Goal: Information Seeking & Learning: Learn about a topic

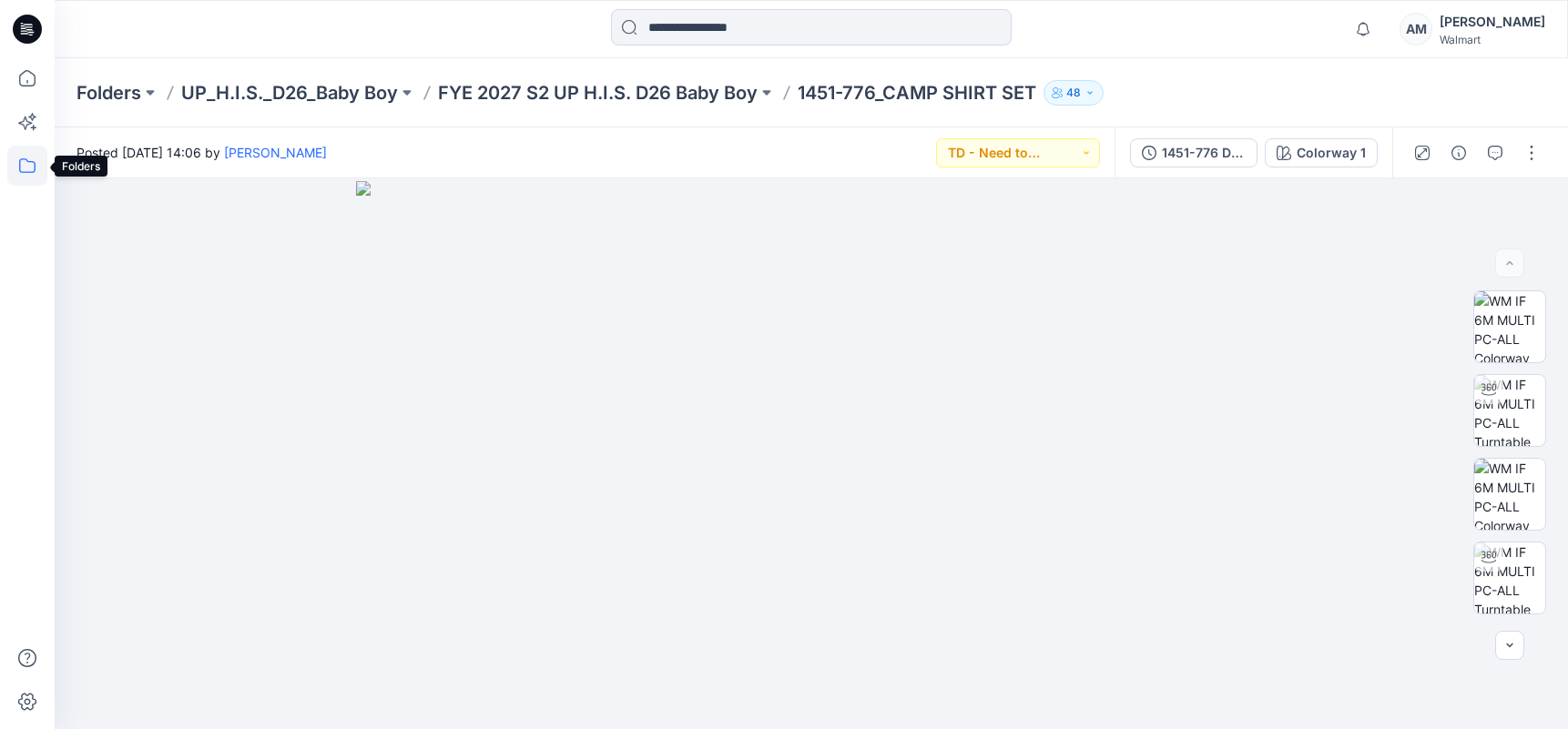
click at [41, 163] on icon at bounding box center [27, 165] width 40 height 40
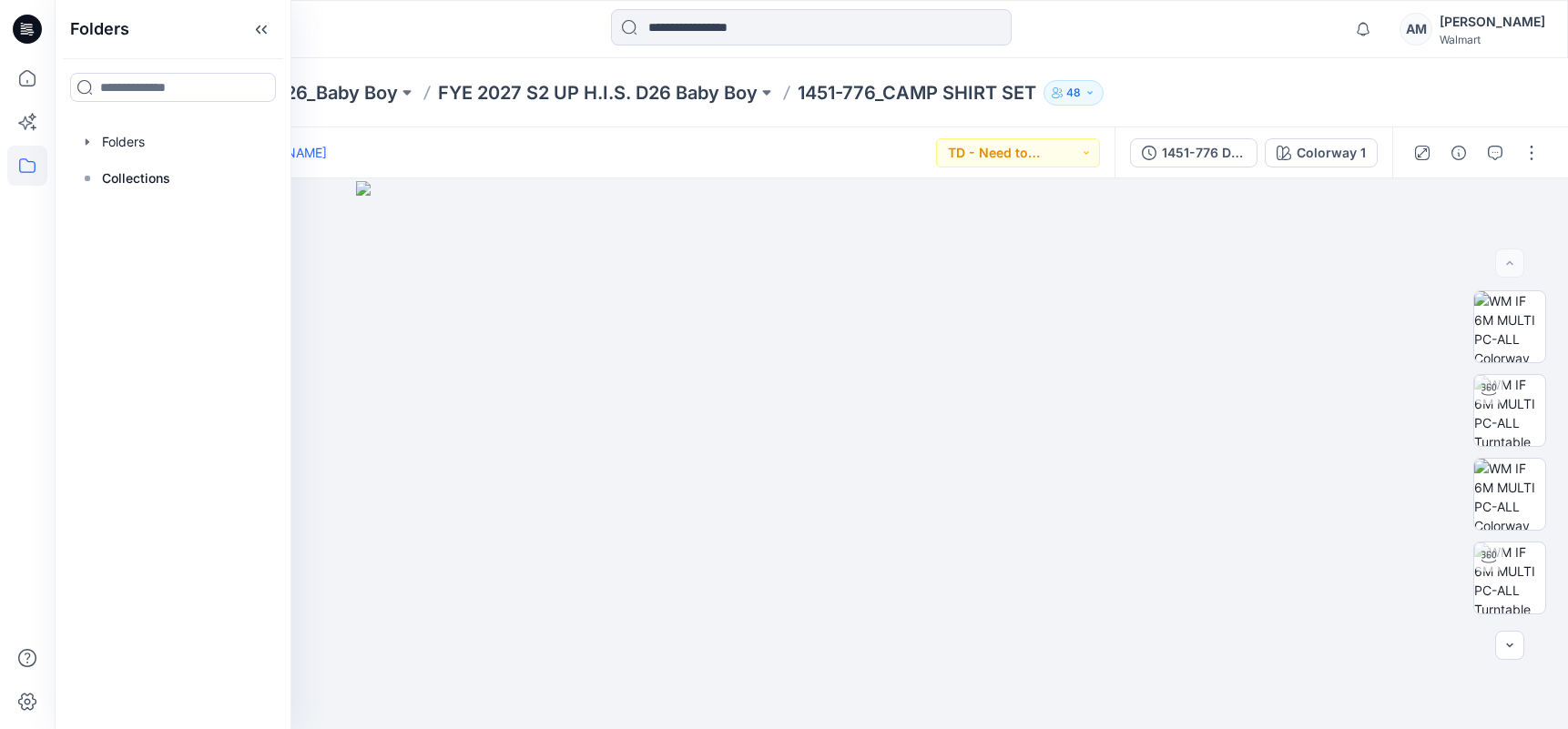
click at [343, 95] on p "UP_H.I.S._D26_Baby Boy" at bounding box center [289, 93] width 217 height 26
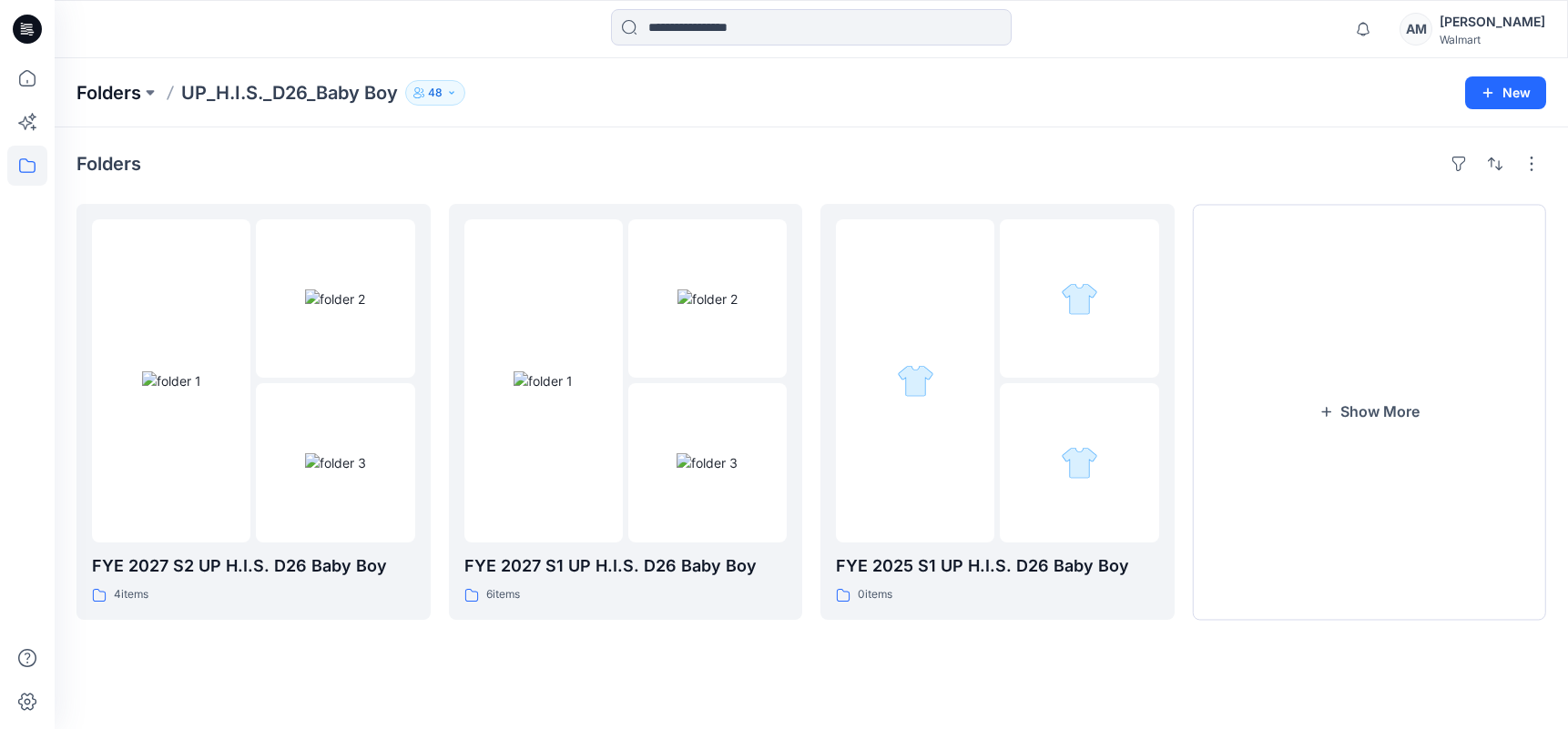
click at [112, 85] on p "Folders" at bounding box center [109, 93] width 65 height 26
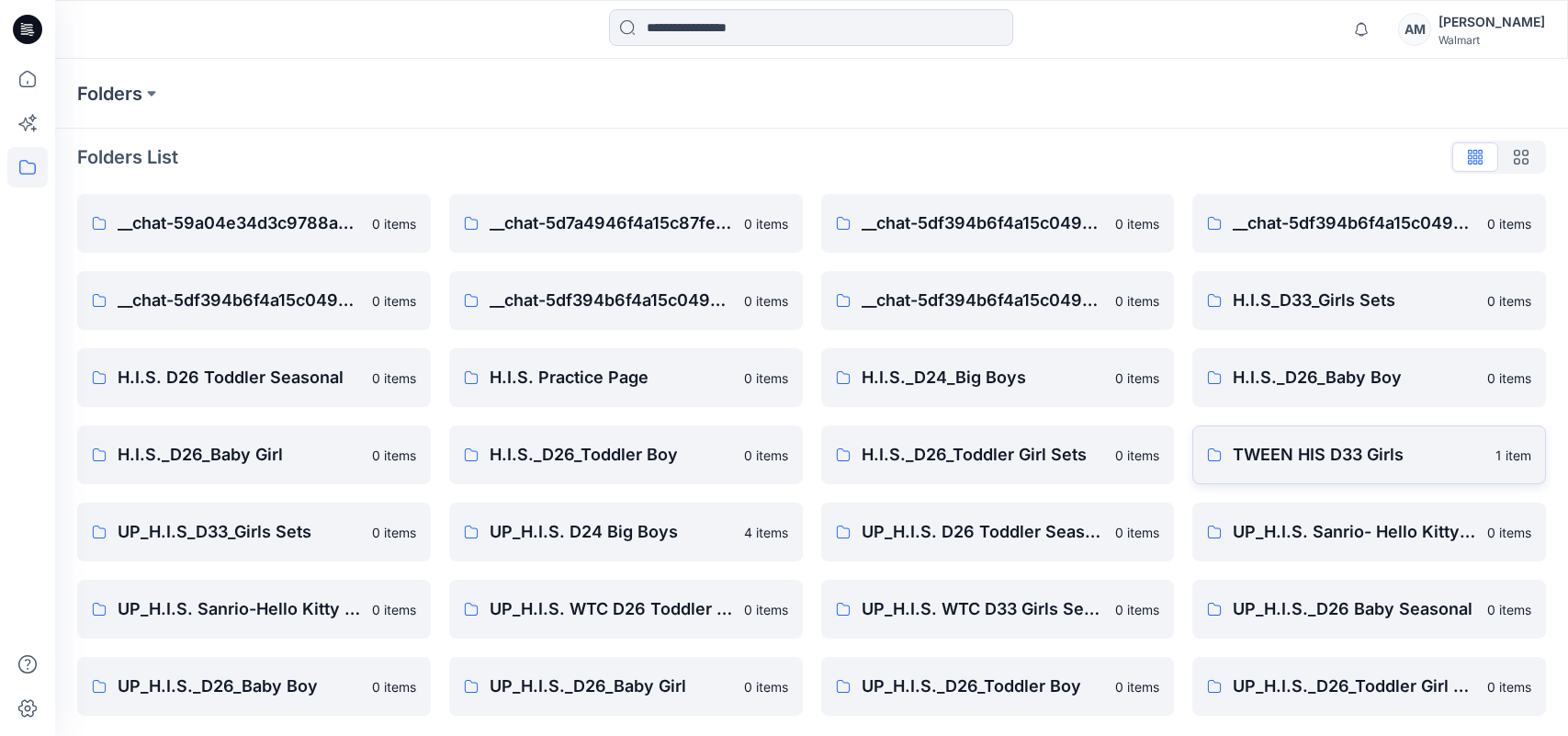
scroll to position [10, 0]
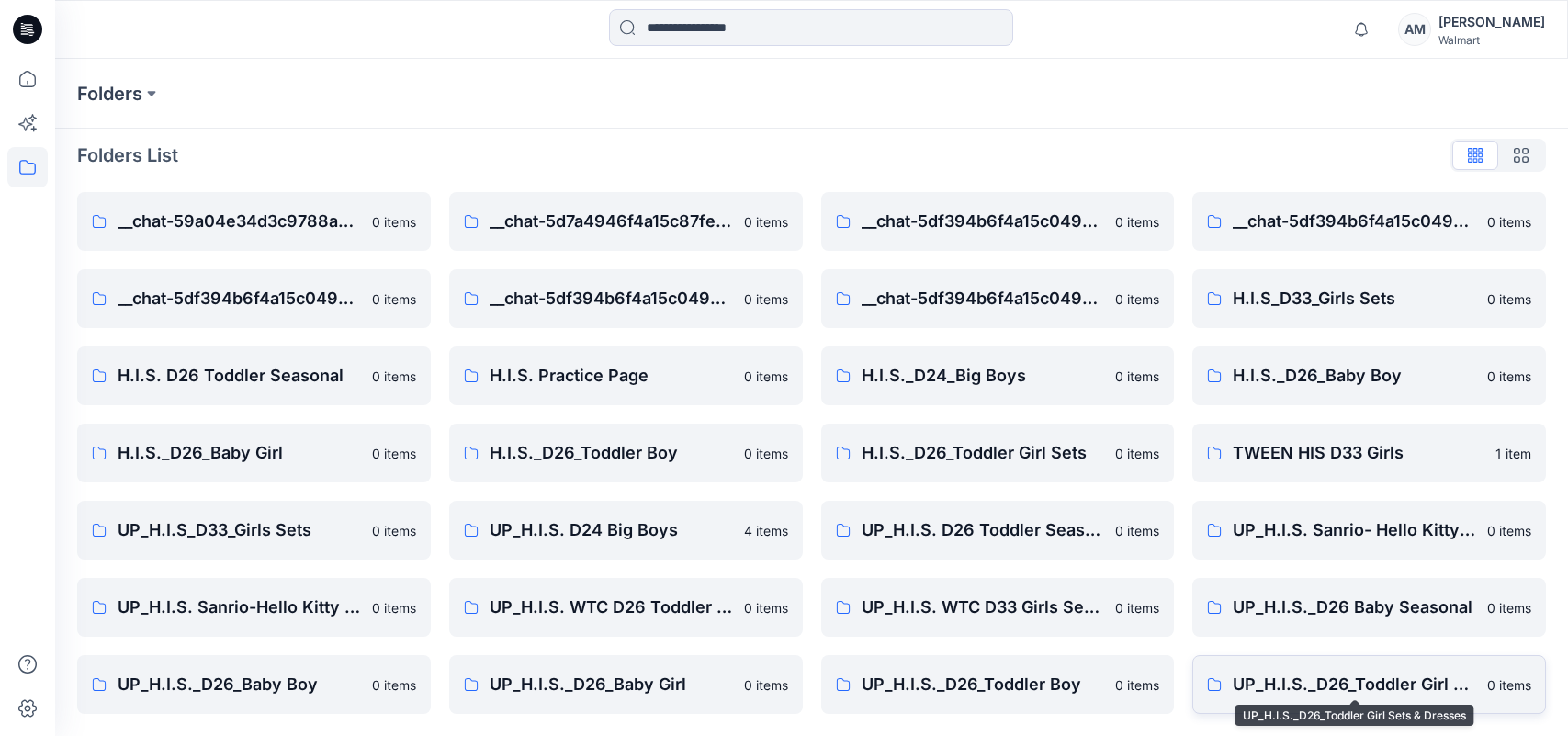
click at [1387, 692] on p "UP_H.I.S._D26_Toddler Girl Sets & Dresses" at bounding box center [1354, 685] width 243 height 26
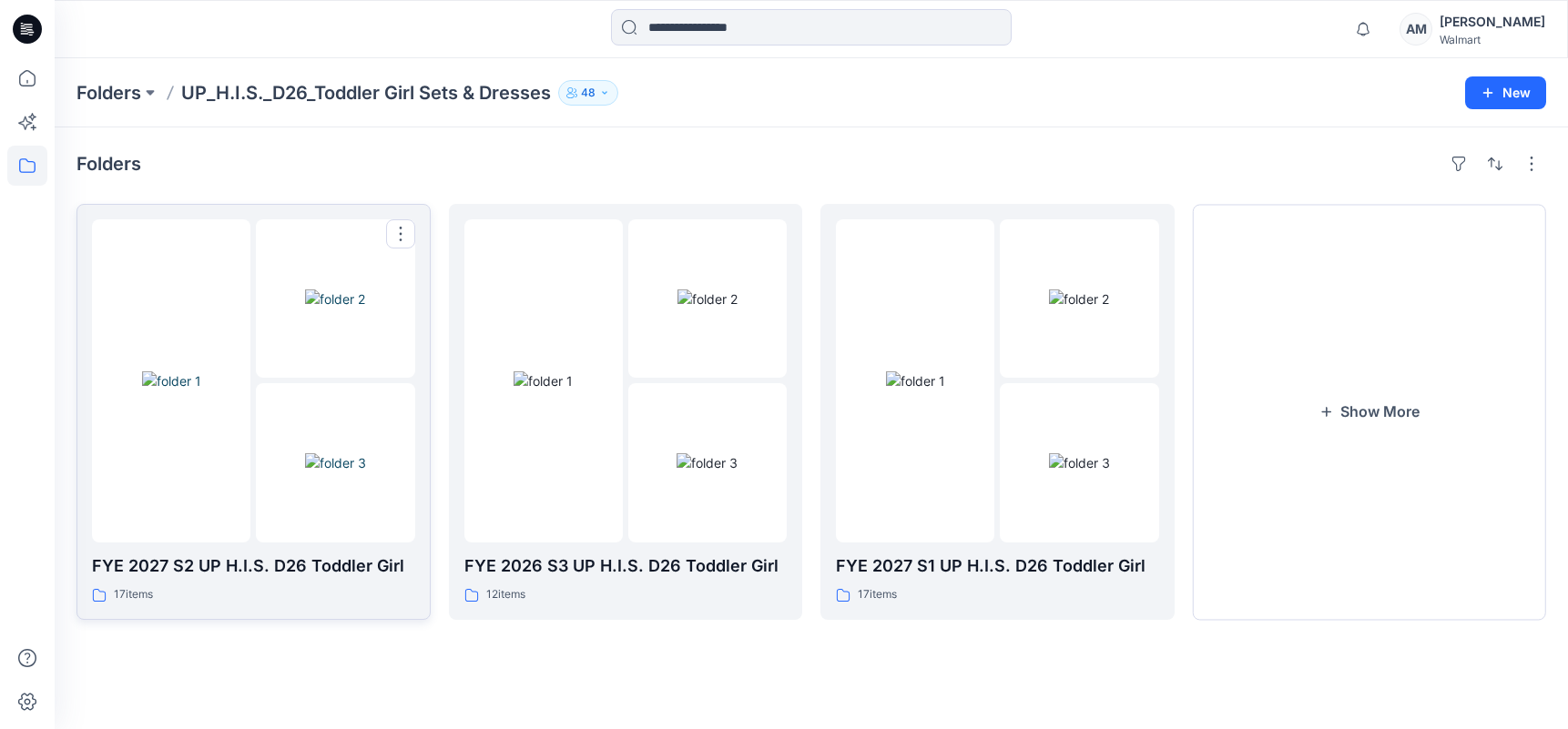
click at [201, 372] on img at bounding box center [172, 381] width 59 height 19
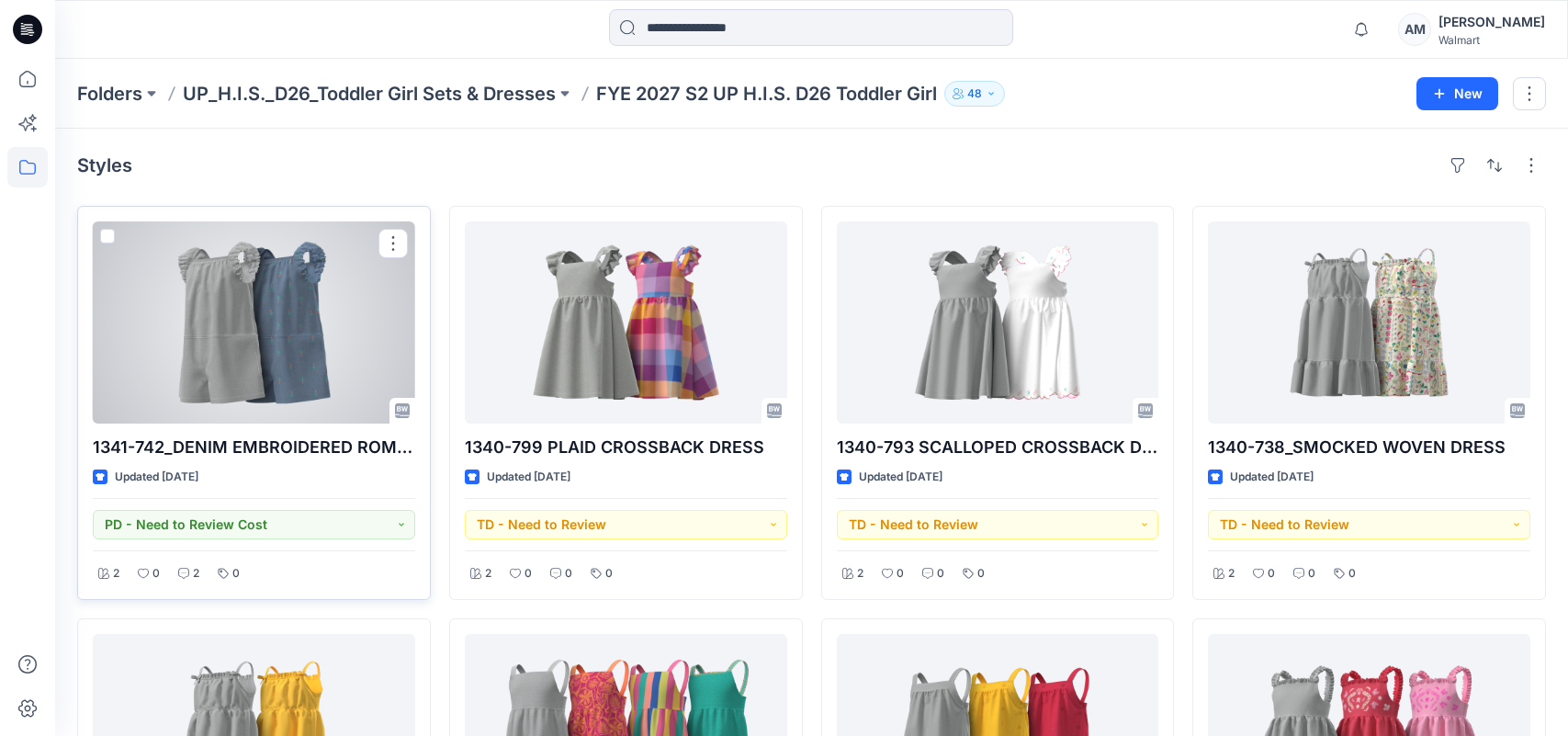
click at [276, 321] on div at bounding box center [254, 322] width 322 height 202
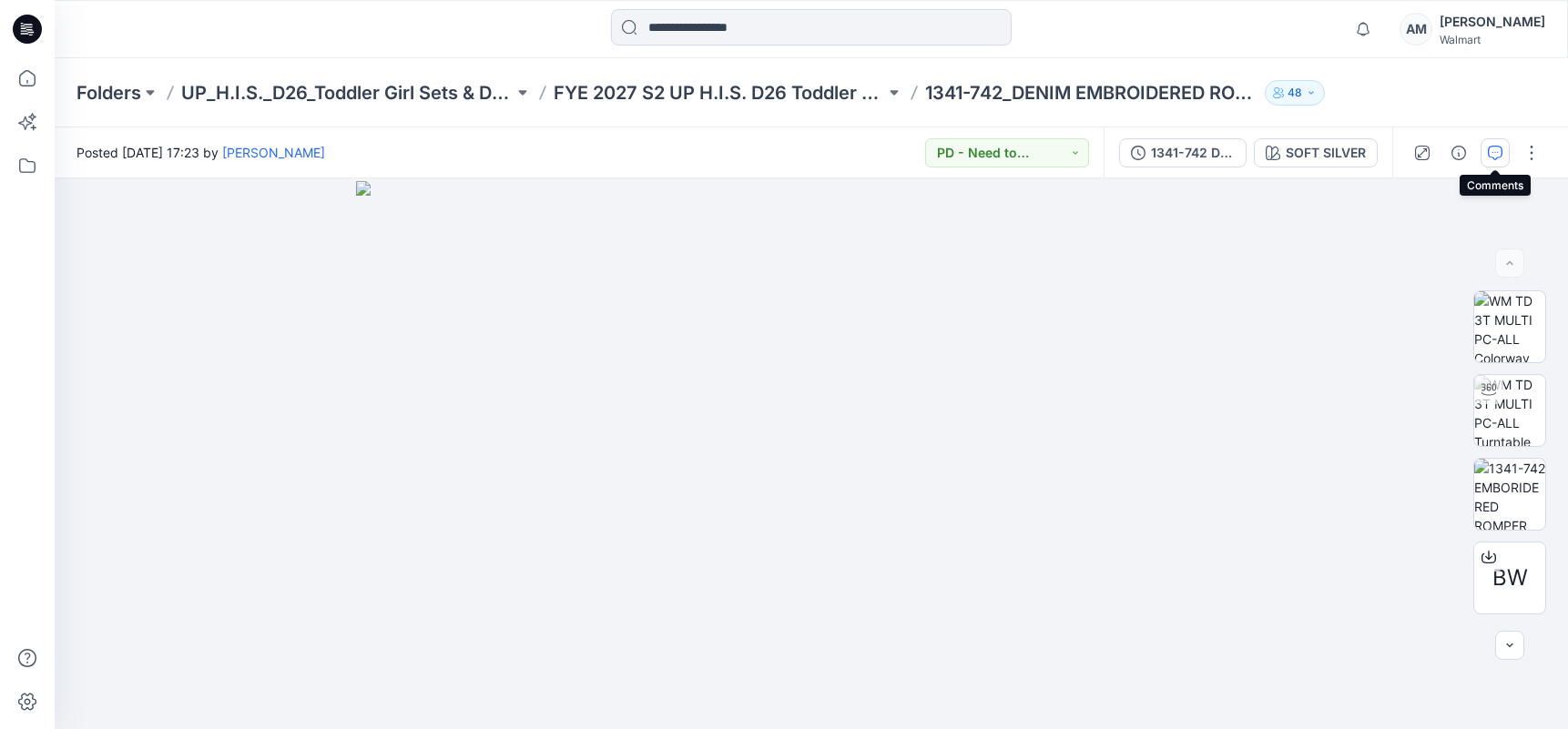
click at [1484, 149] on button "button" at bounding box center [1495, 153] width 30 height 30
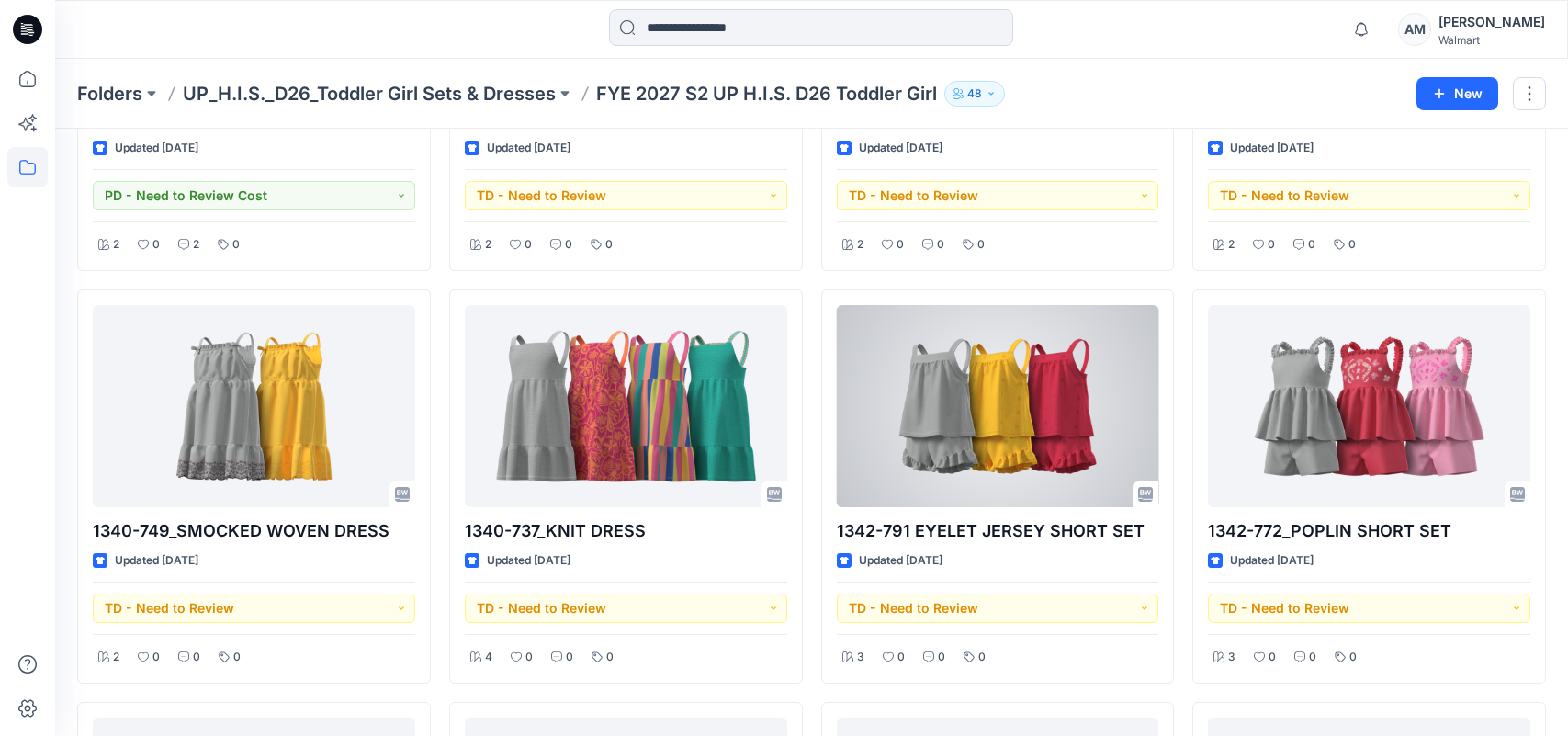
scroll to position [368, 0]
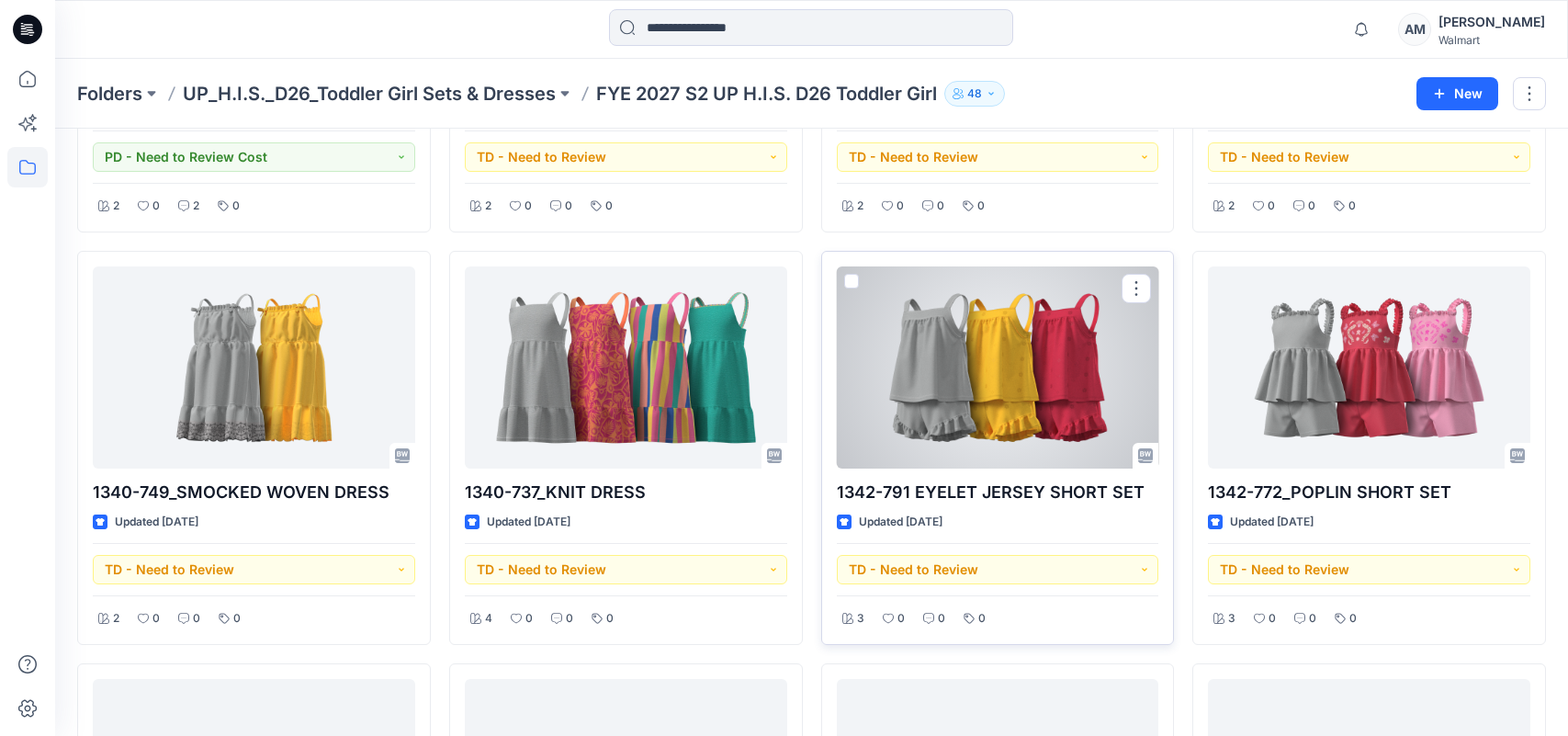
click at [1006, 381] on div at bounding box center [998, 367] width 322 height 202
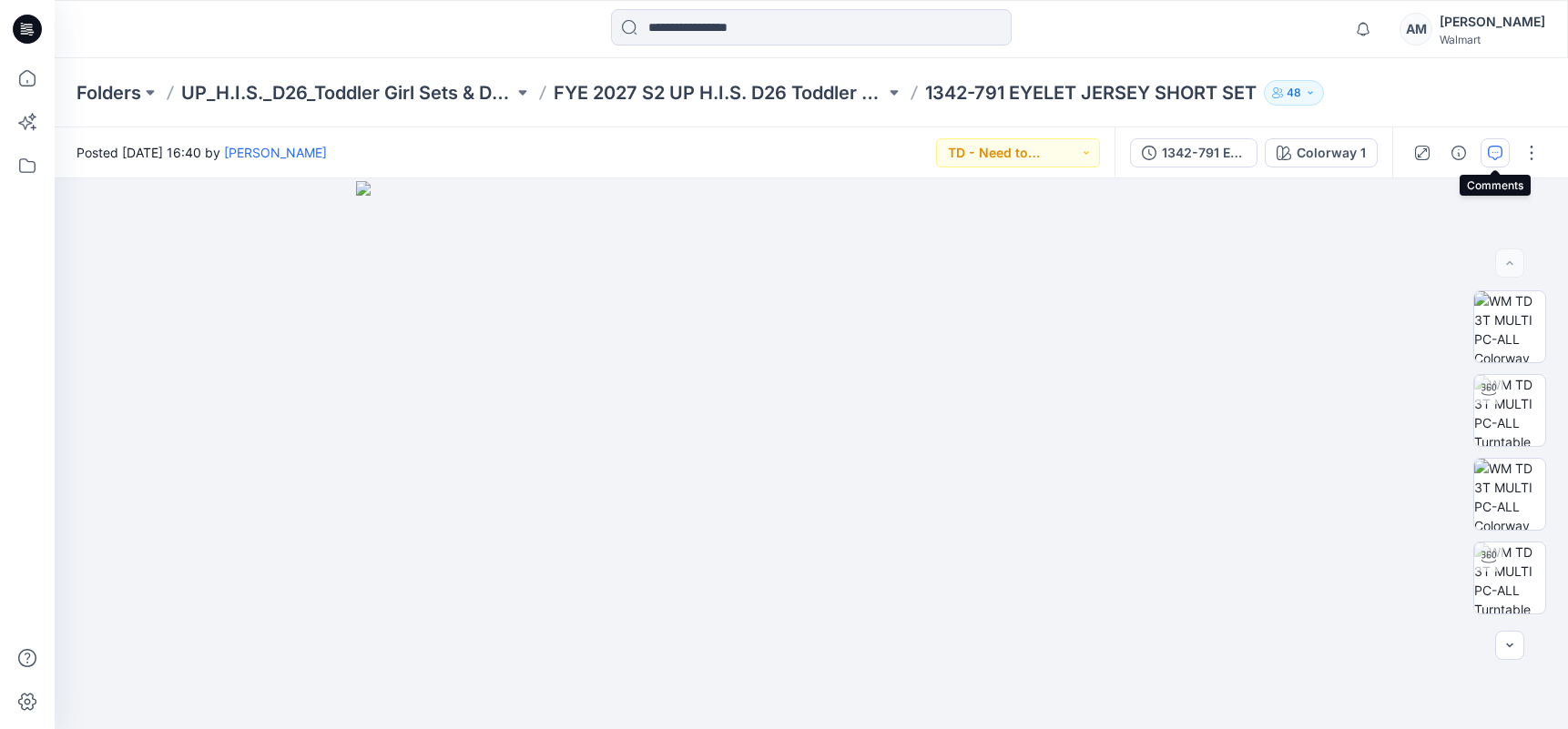
click at [1490, 158] on icon "button" at bounding box center [1495, 153] width 15 height 15
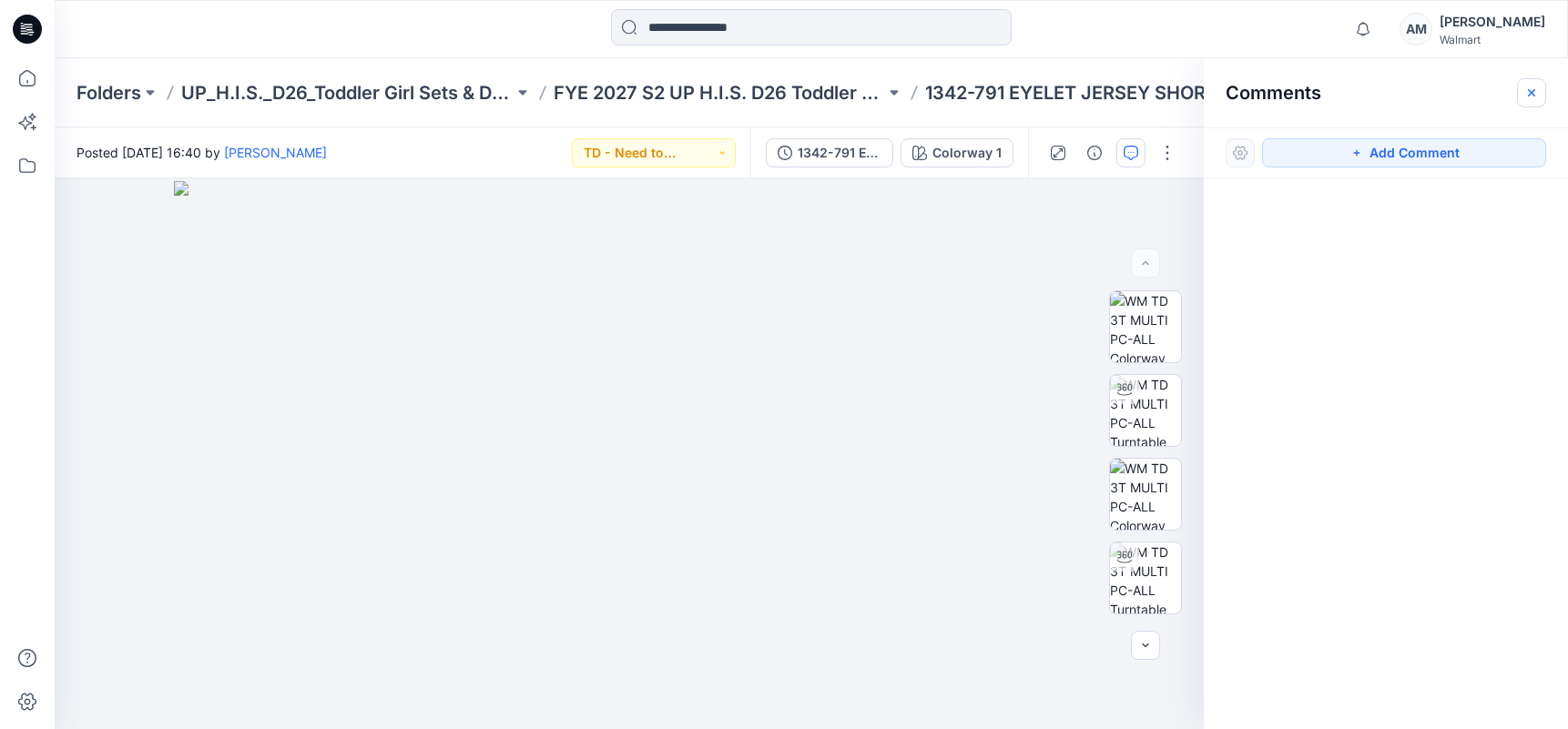
click at [1526, 94] on icon "button" at bounding box center [1532, 93] width 15 height 15
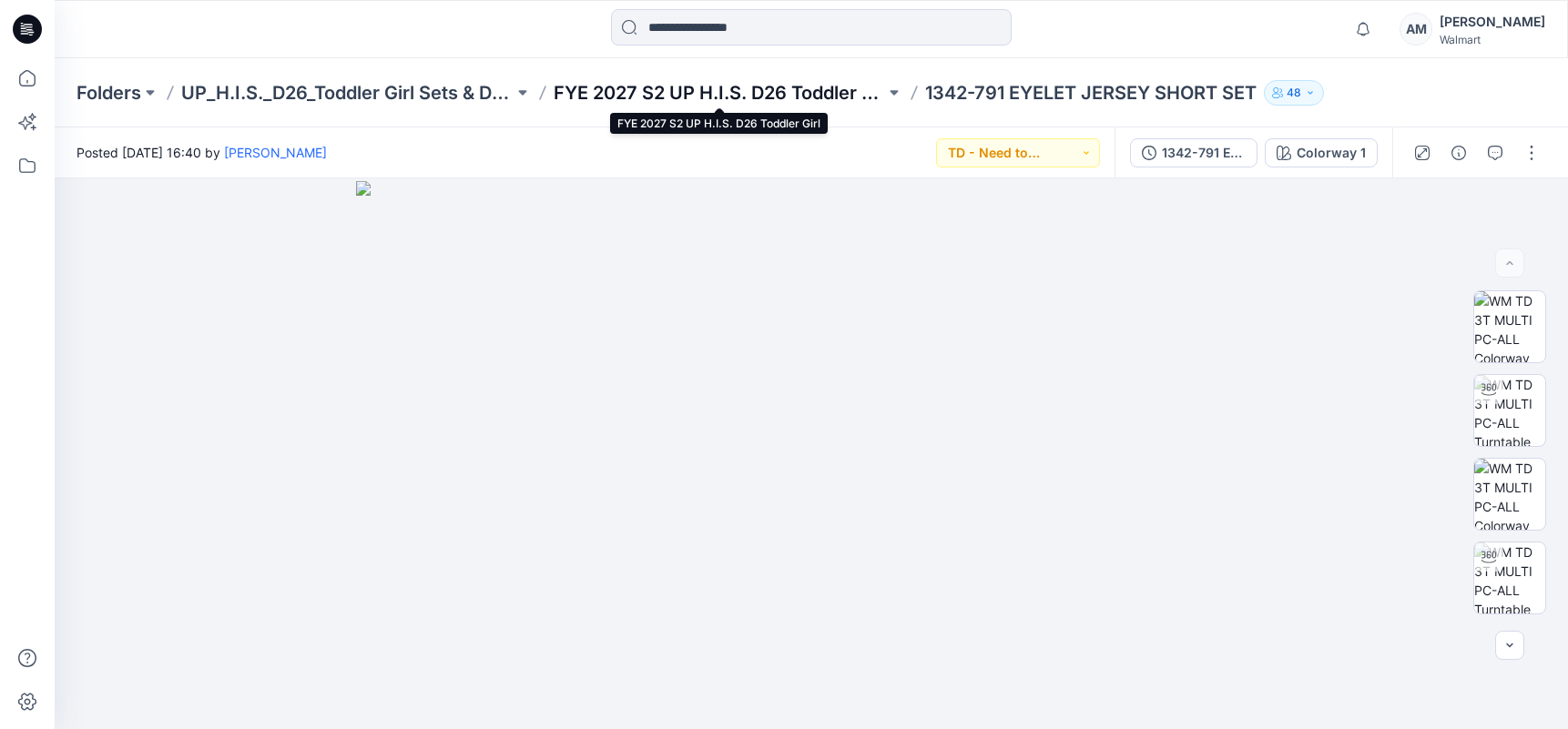
click at [732, 95] on p "FYE 2027 S2 UP H.I.S. D26 Toddler Girl" at bounding box center [720, 93] width 332 height 26
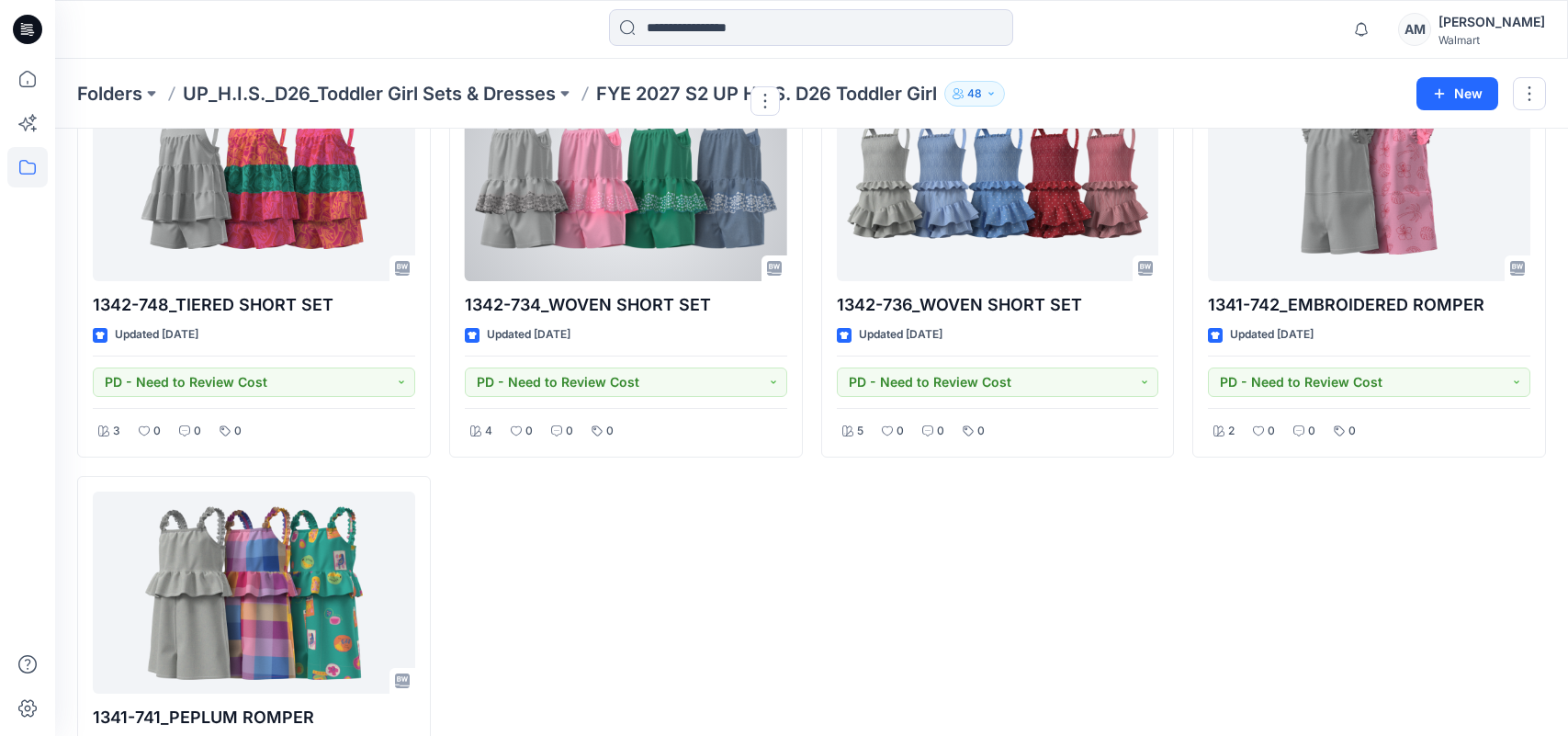
scroll to position [1538, 0]
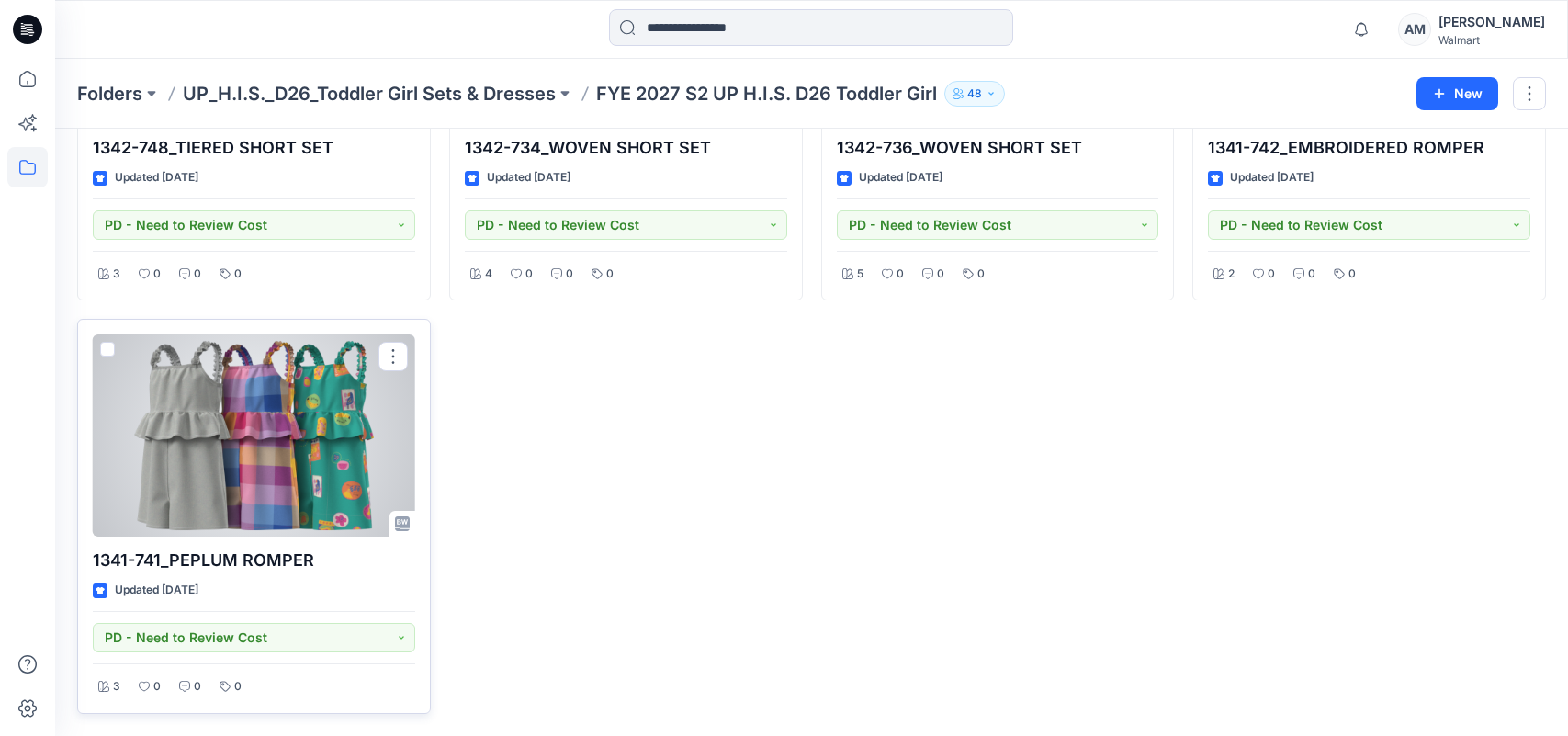
click at [263, 431] on div at bounding box center [254, 435] width 322 height 202
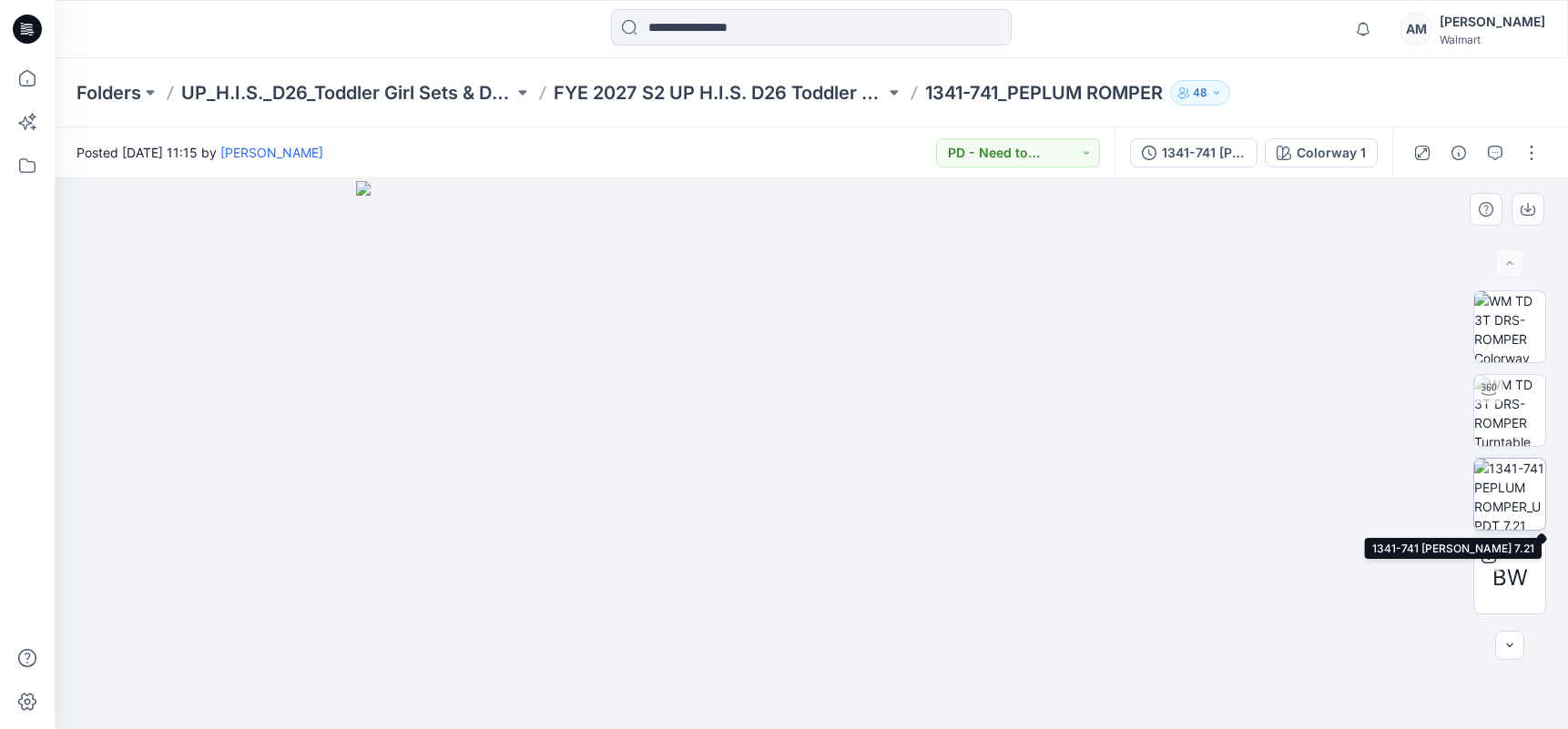
click at [1522, 489] on img at bounding box center [1510, 494] width 71 height 71
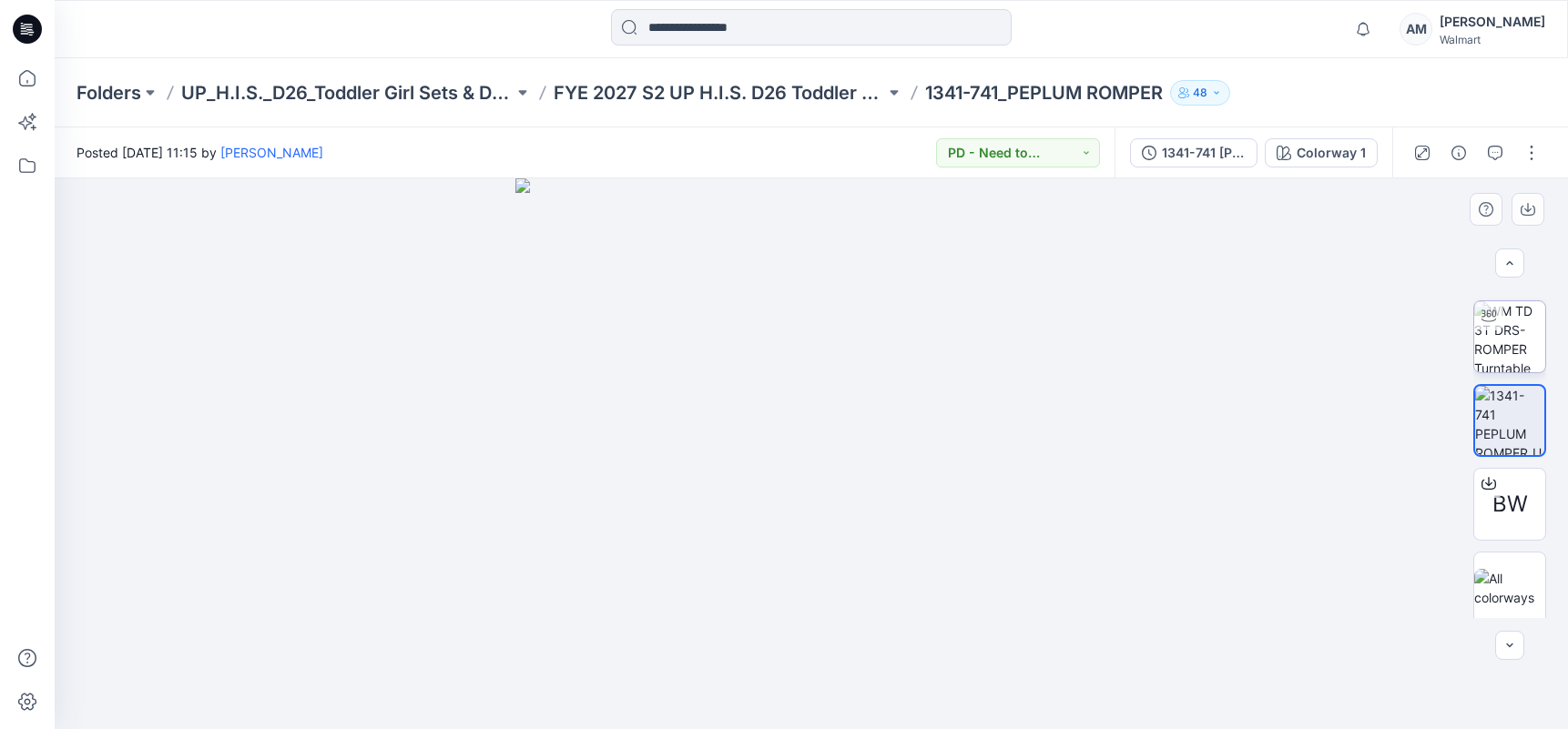
scroll to position [80, 0]
click at [1502, 154] on button "button" at bounding box center [1495, 153] width 30 height 30
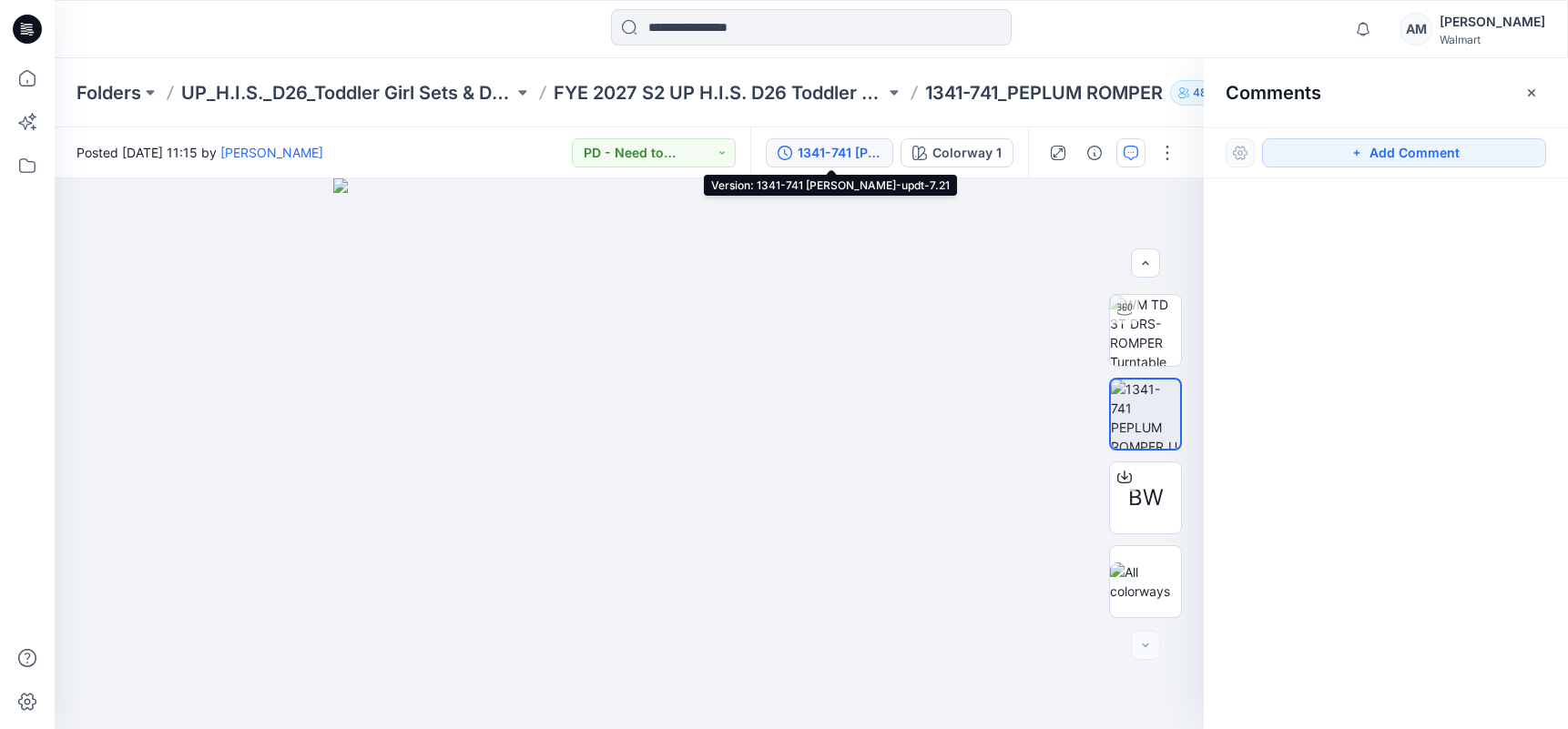
click at [819, 150] on div "1341-741 [PERSON_NAME]-updt-7.21" at bounding box center [839, 153] width 84 height 20
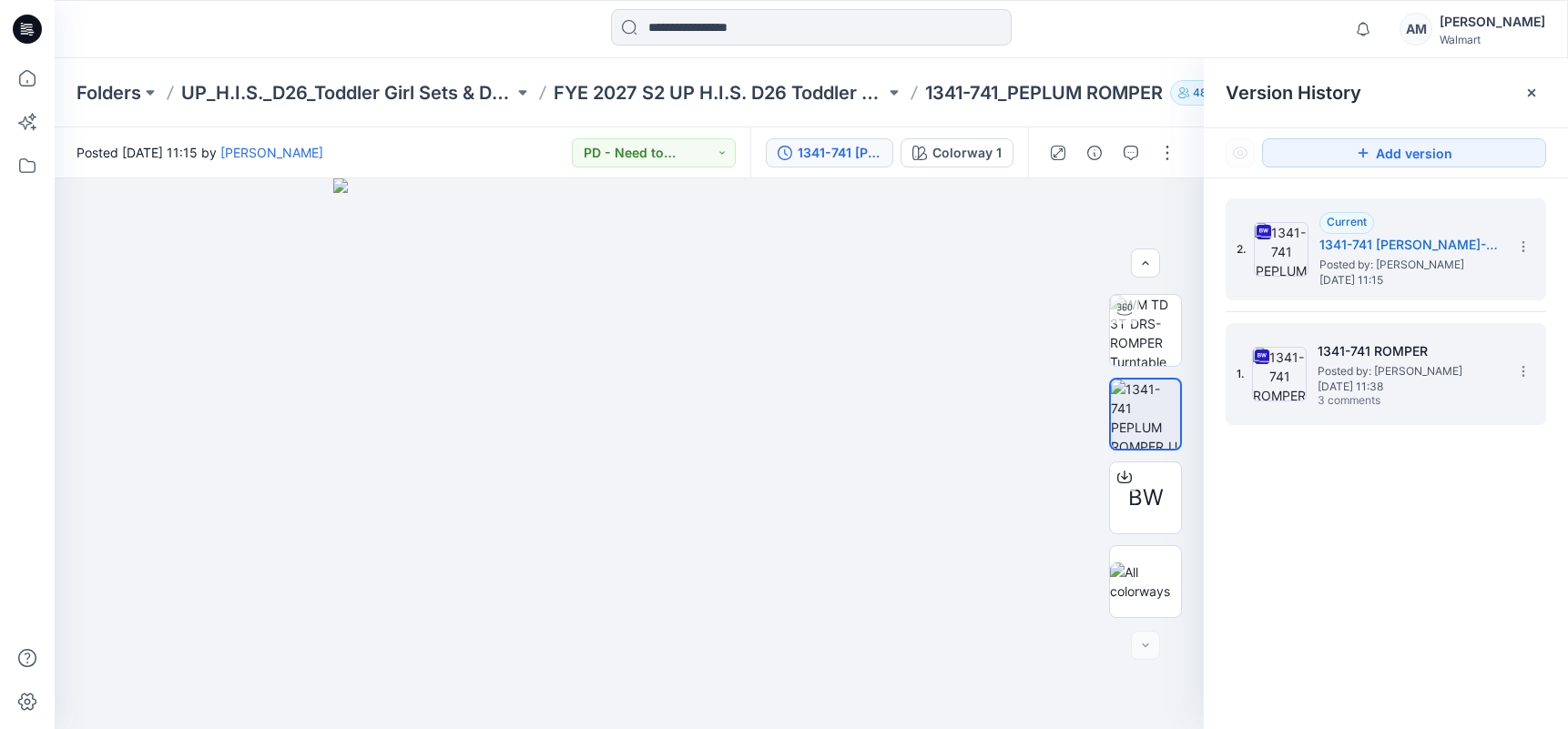
click at [1443, 380] on span "[DATE] 11:38" at bounding box center [1408, 387] width 182 height 13
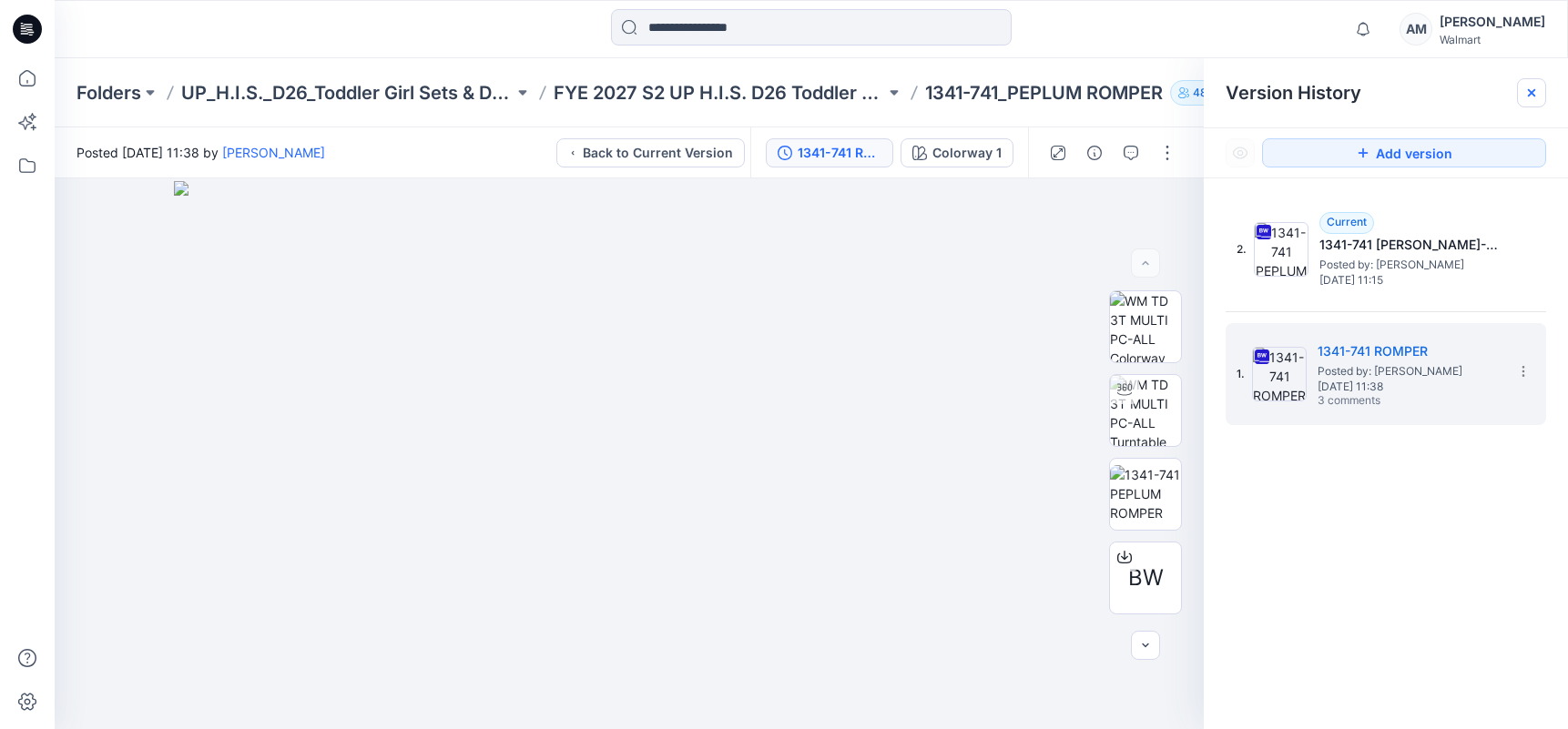
click at [1533, 94] on icon at bounding box center [1532, 93] width 7 height 7
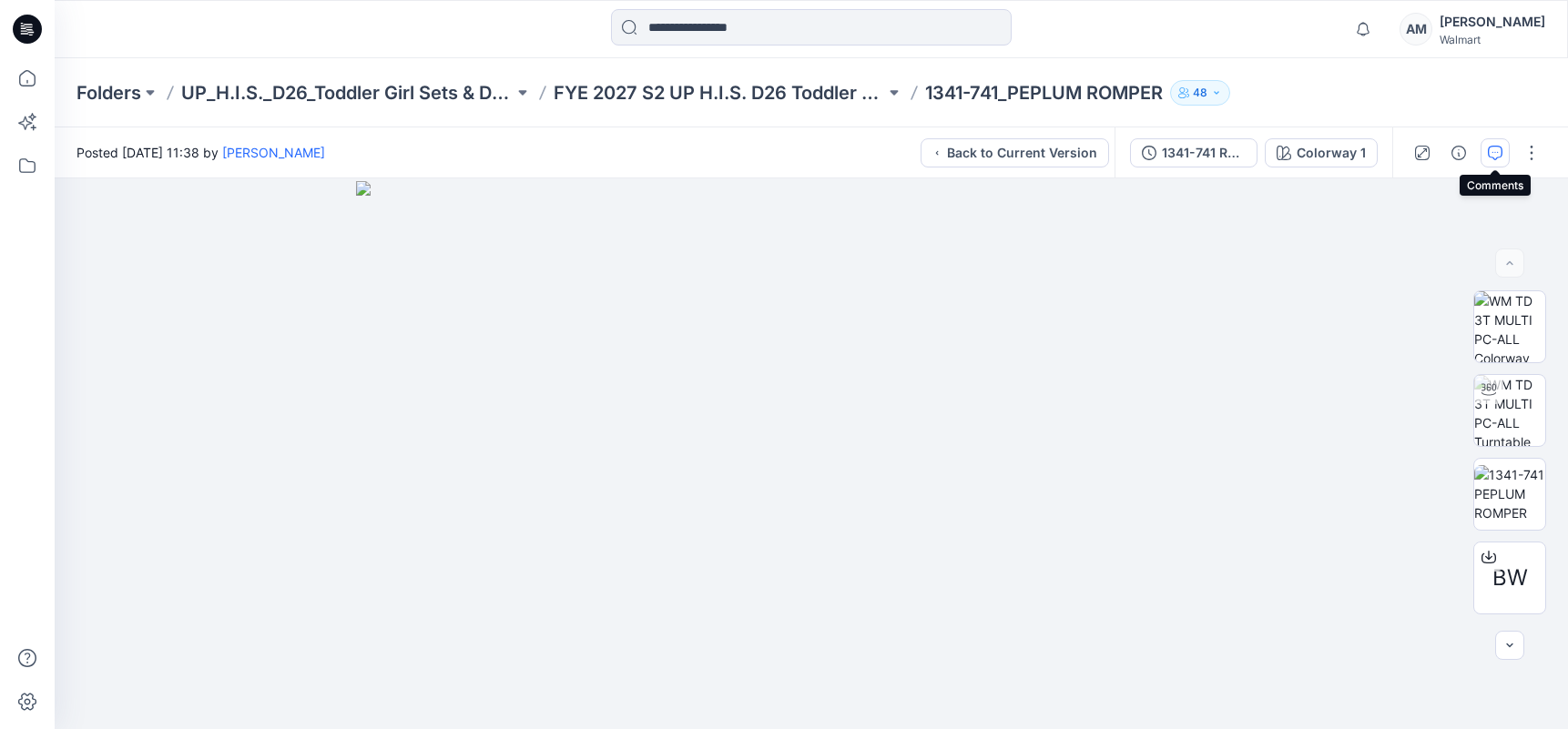
click at [1492, 151] on icon "button" at bounding box center [1495, 153] width 15 height 15
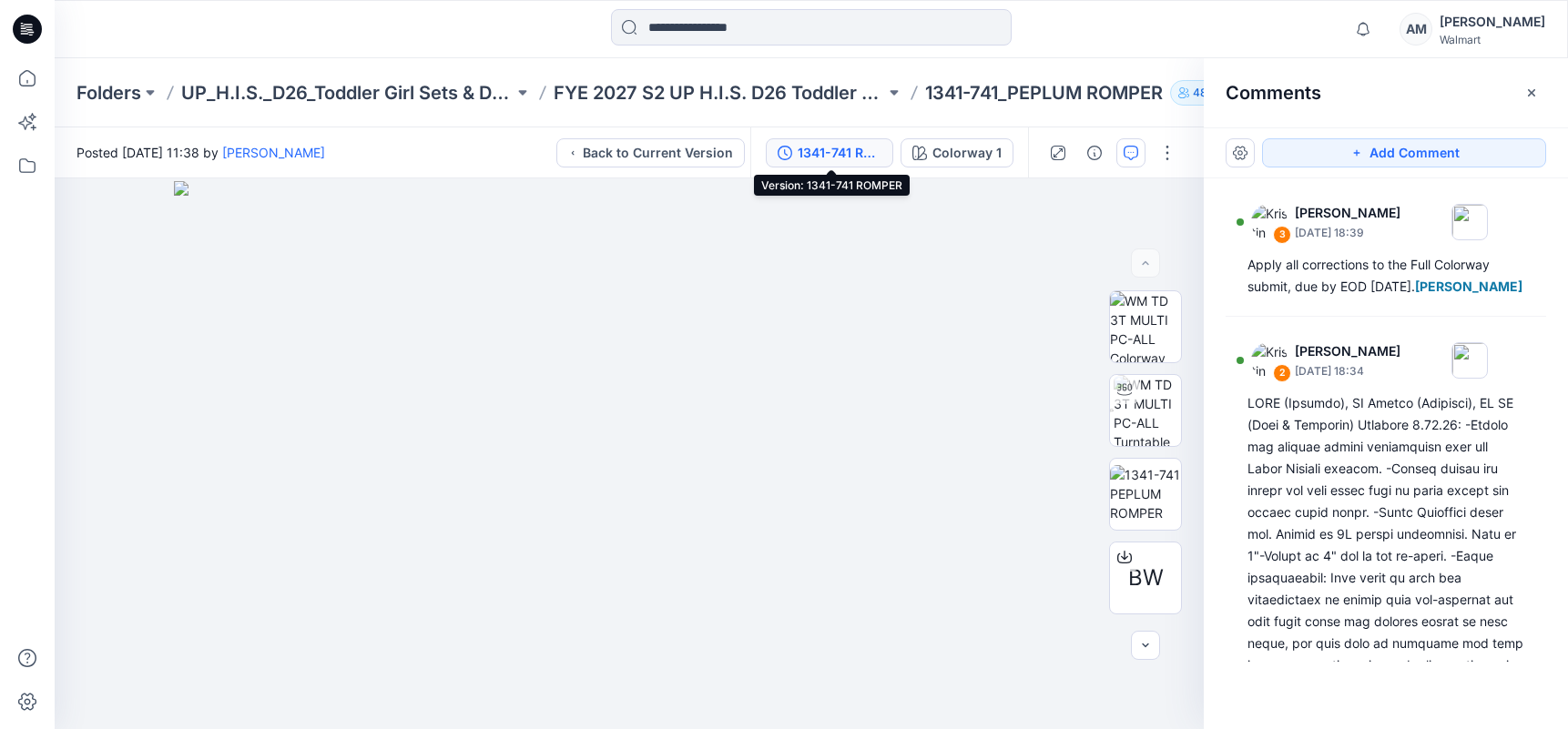
click at [808, 158] on div "1341-741 ROMPER" at bounding box center [839, 153] width 84 height 20
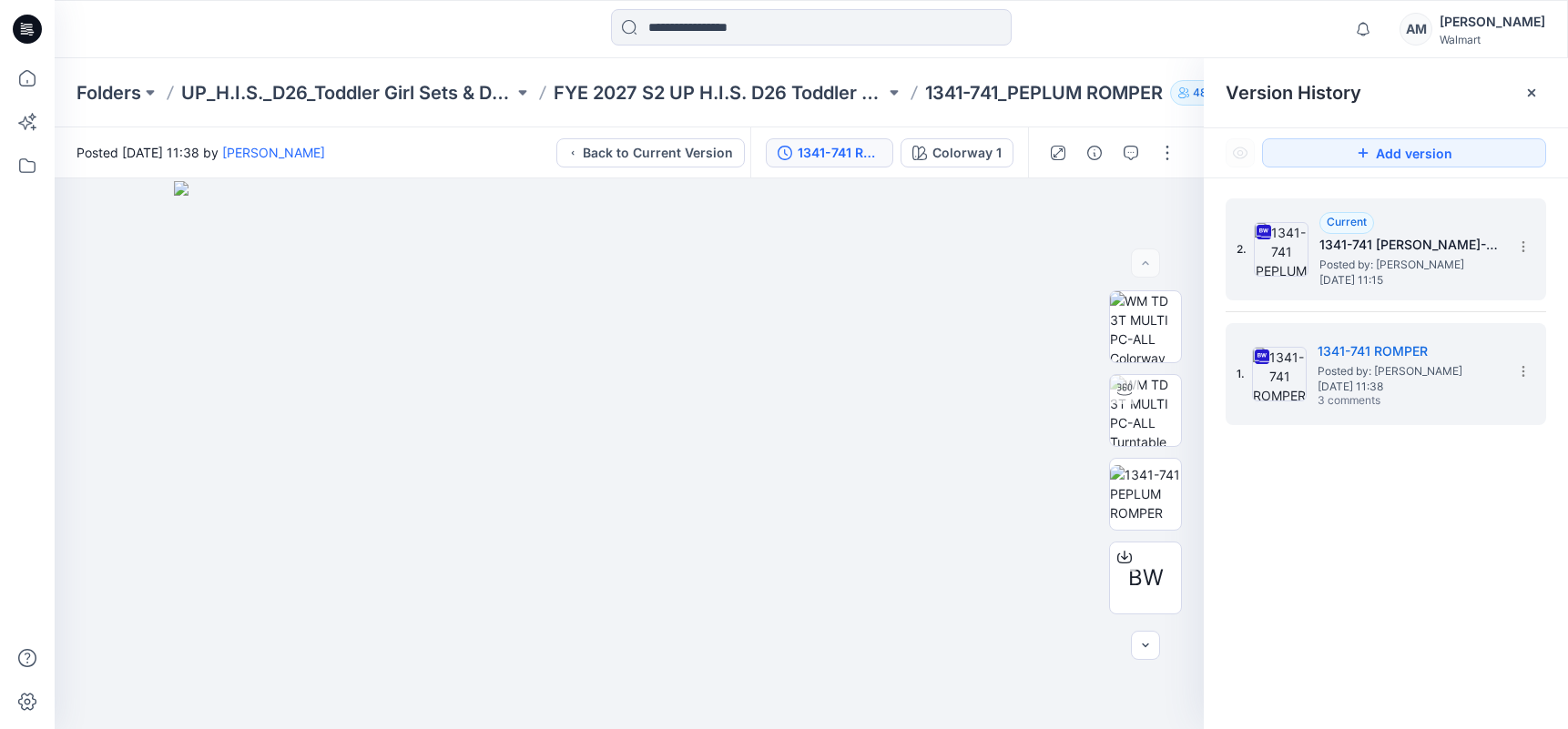
click at [1430, 259] on span "Posted by: [PERSON_NAME]" at bounding box center [1410, 265] width 182 height 18
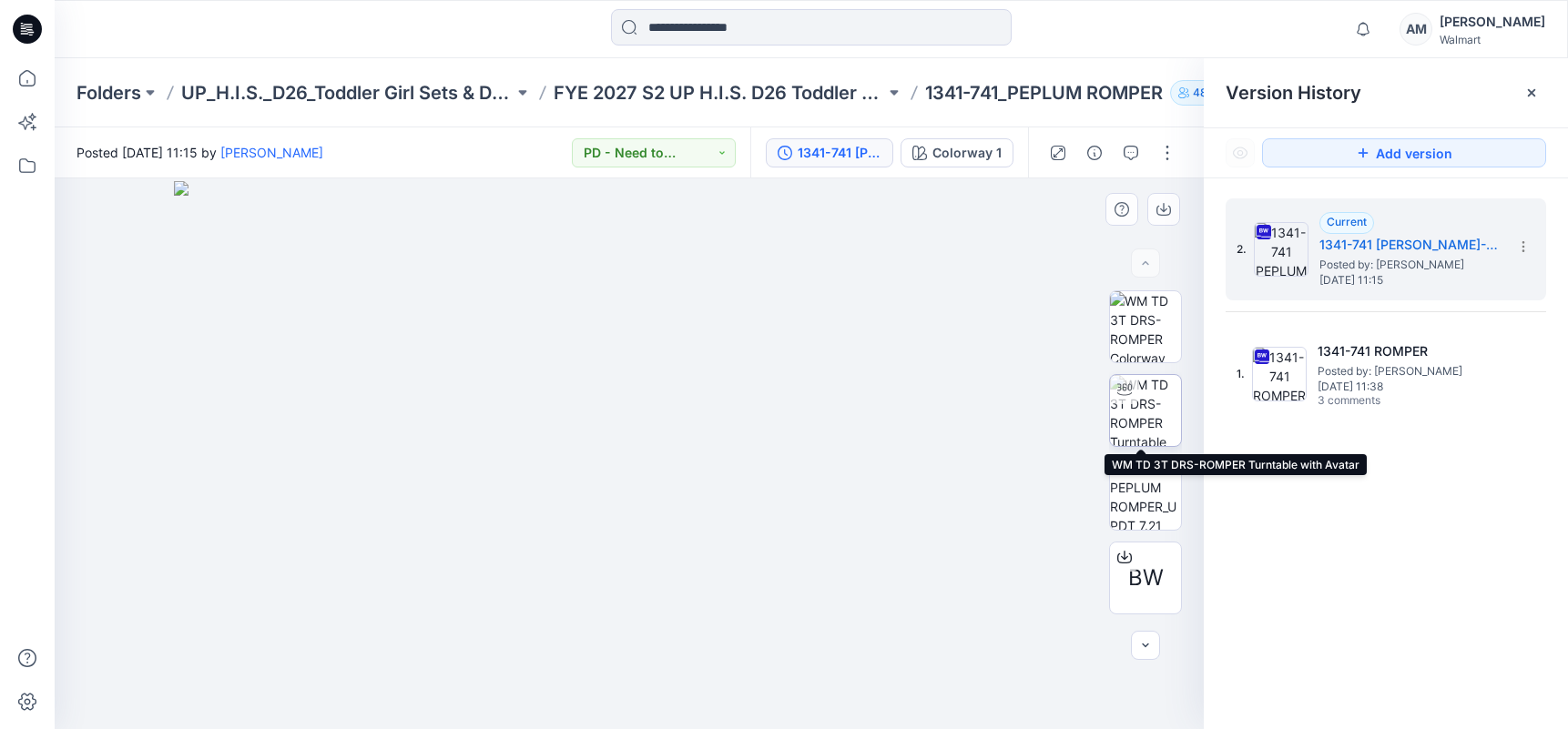
click at [1155, 406] on img at bounding box center [1145, 411] width 71 height 71
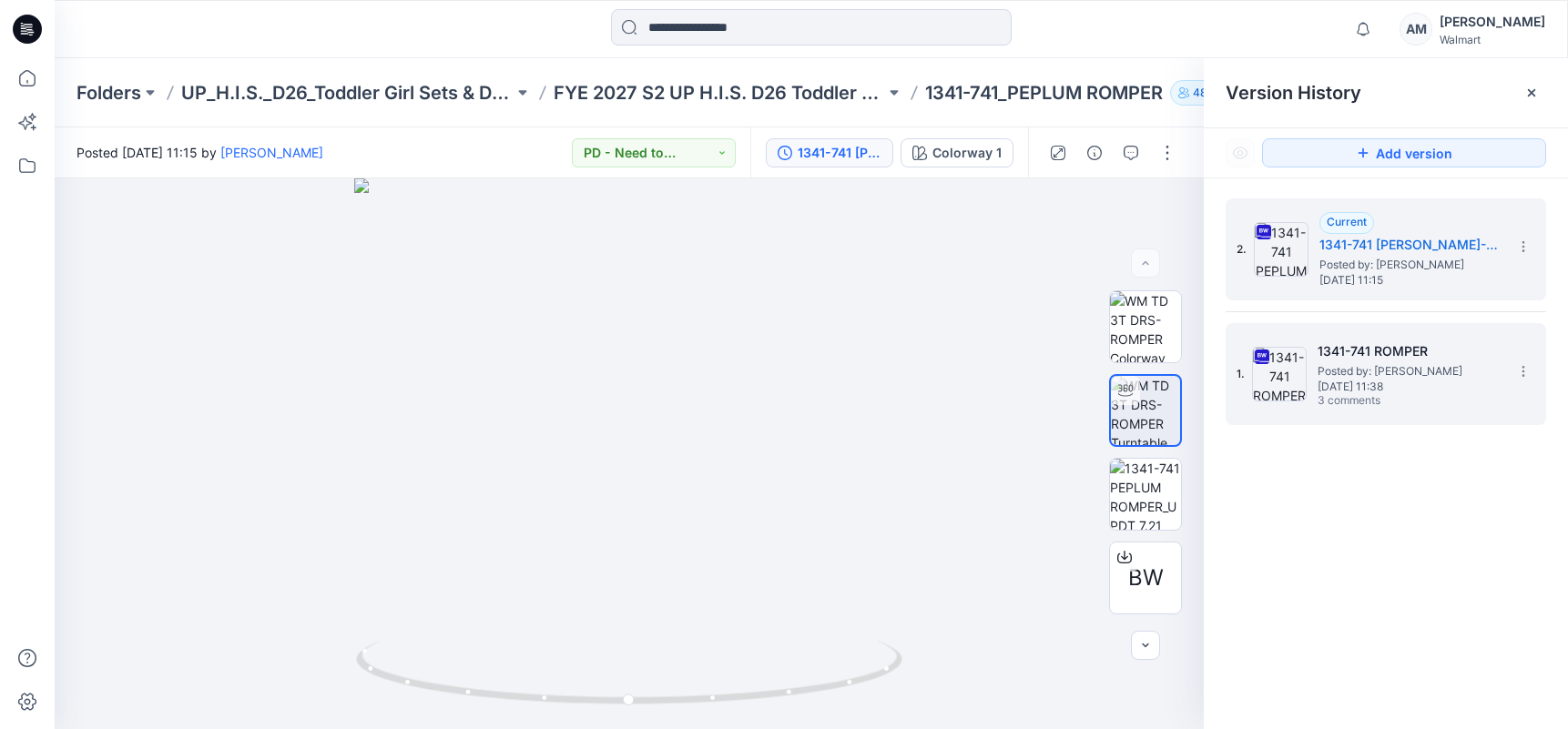
click at [1345, 368] on span "Posted by: [PERSON_NAME]" at bounding box center [1408, 372] width 182 height 18
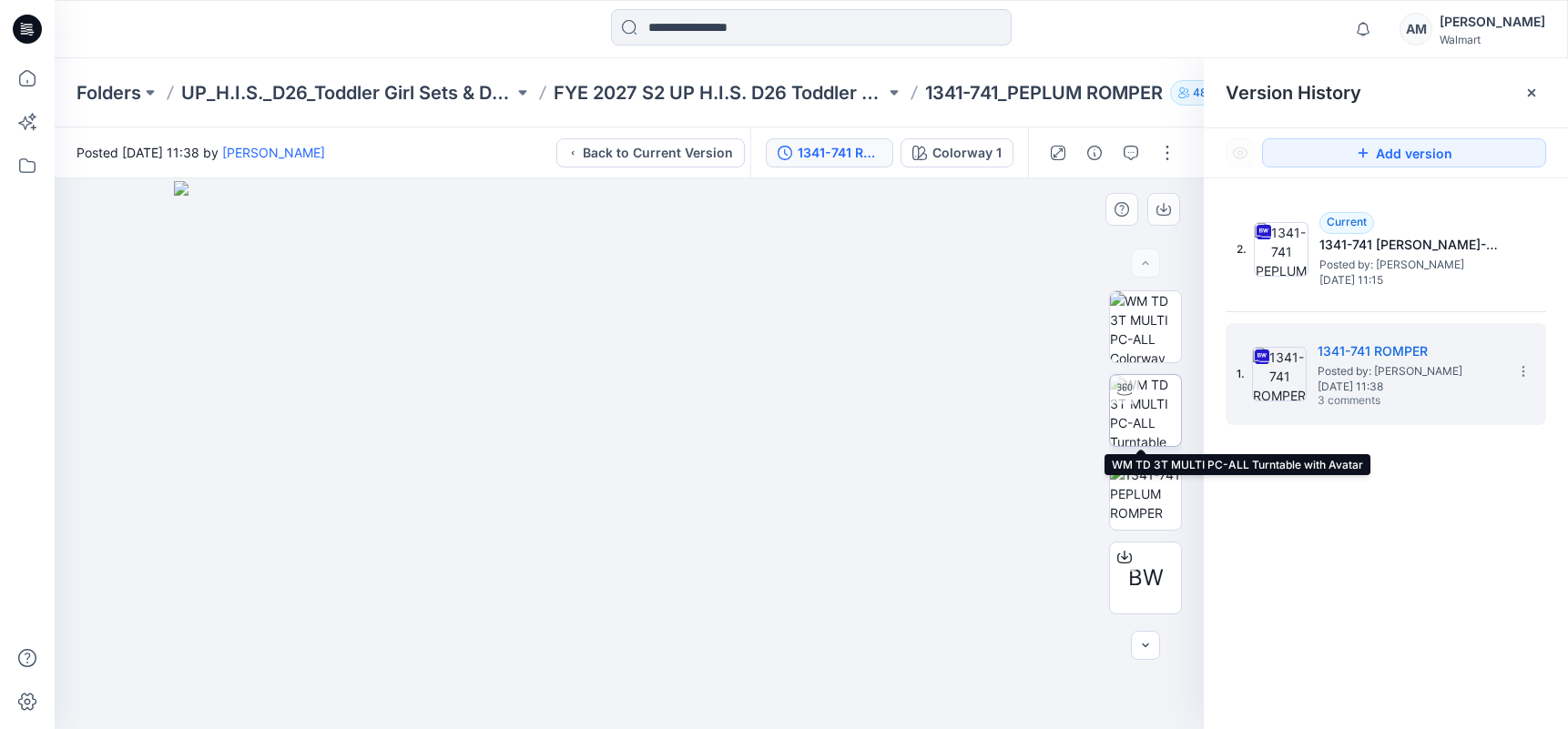
click at [1138, 421] on img at bounding box center [1145, 411] width 71 height 71
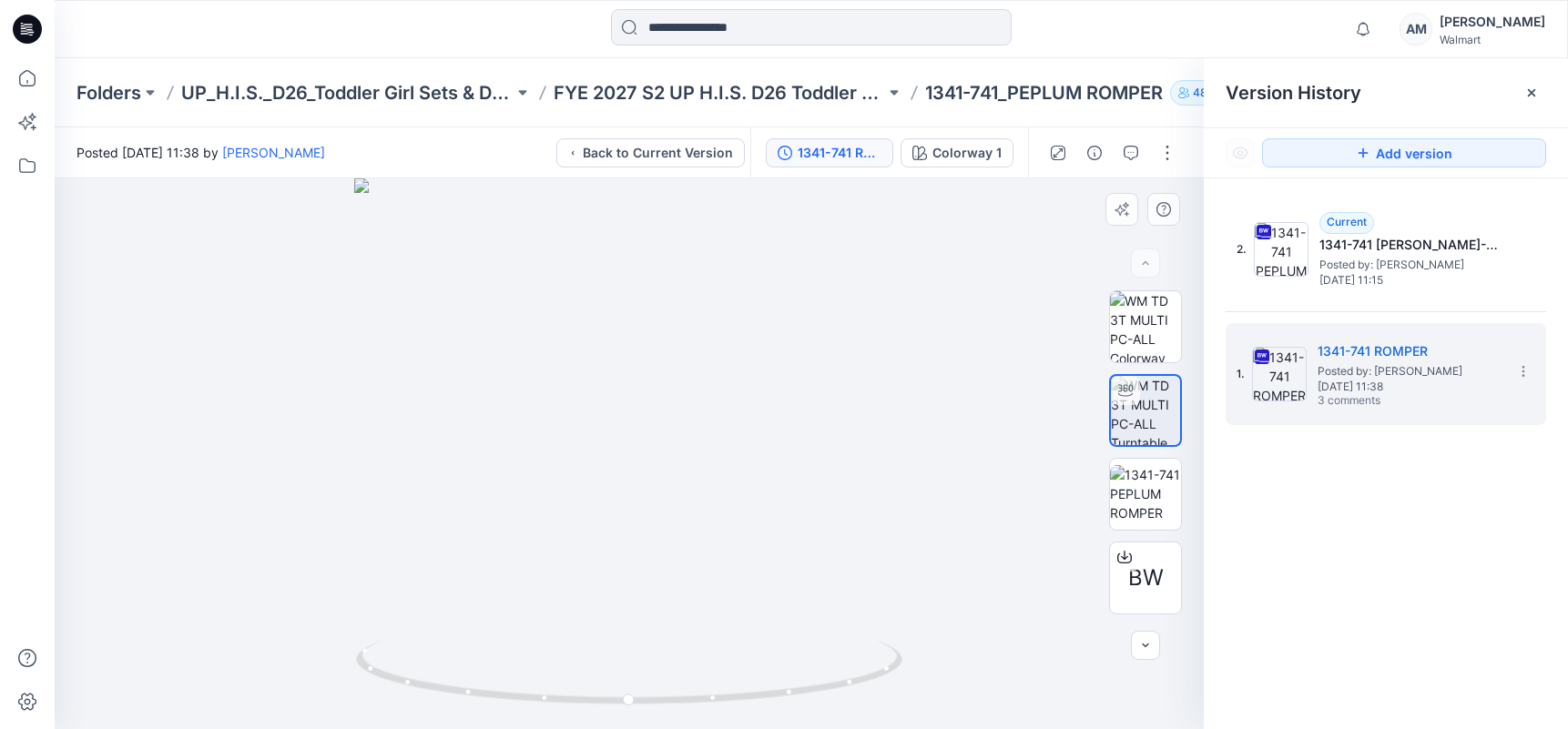
click at [509, 288] on div at bounding box center [628, 453] width 1149 height 551
click at [1131, 494] on img at bounding box center [1145, 494] width 71 height 57
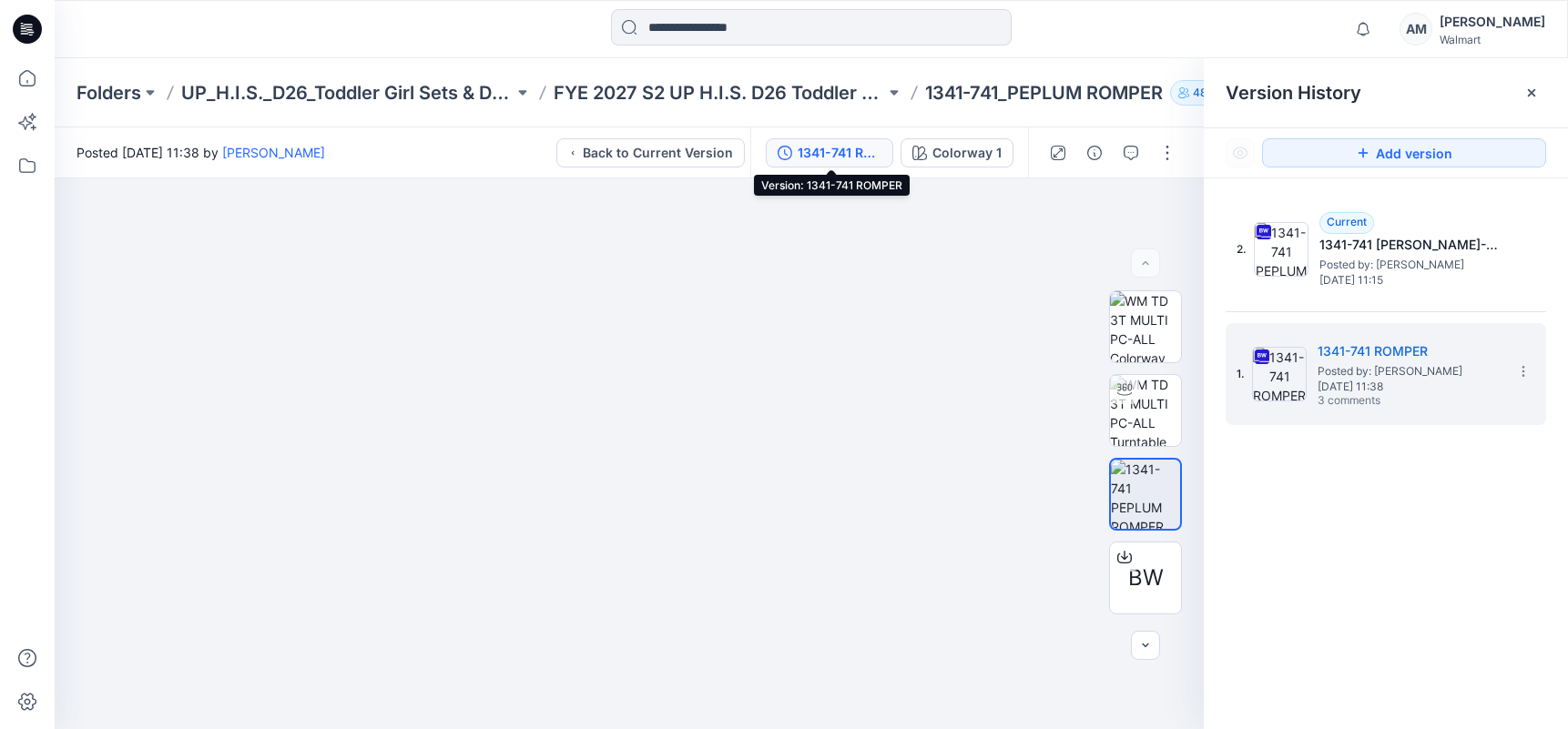
click at [866, 149] on div "1341-741 ROMPER" at bounding box center [839, 153] width 84 height 20
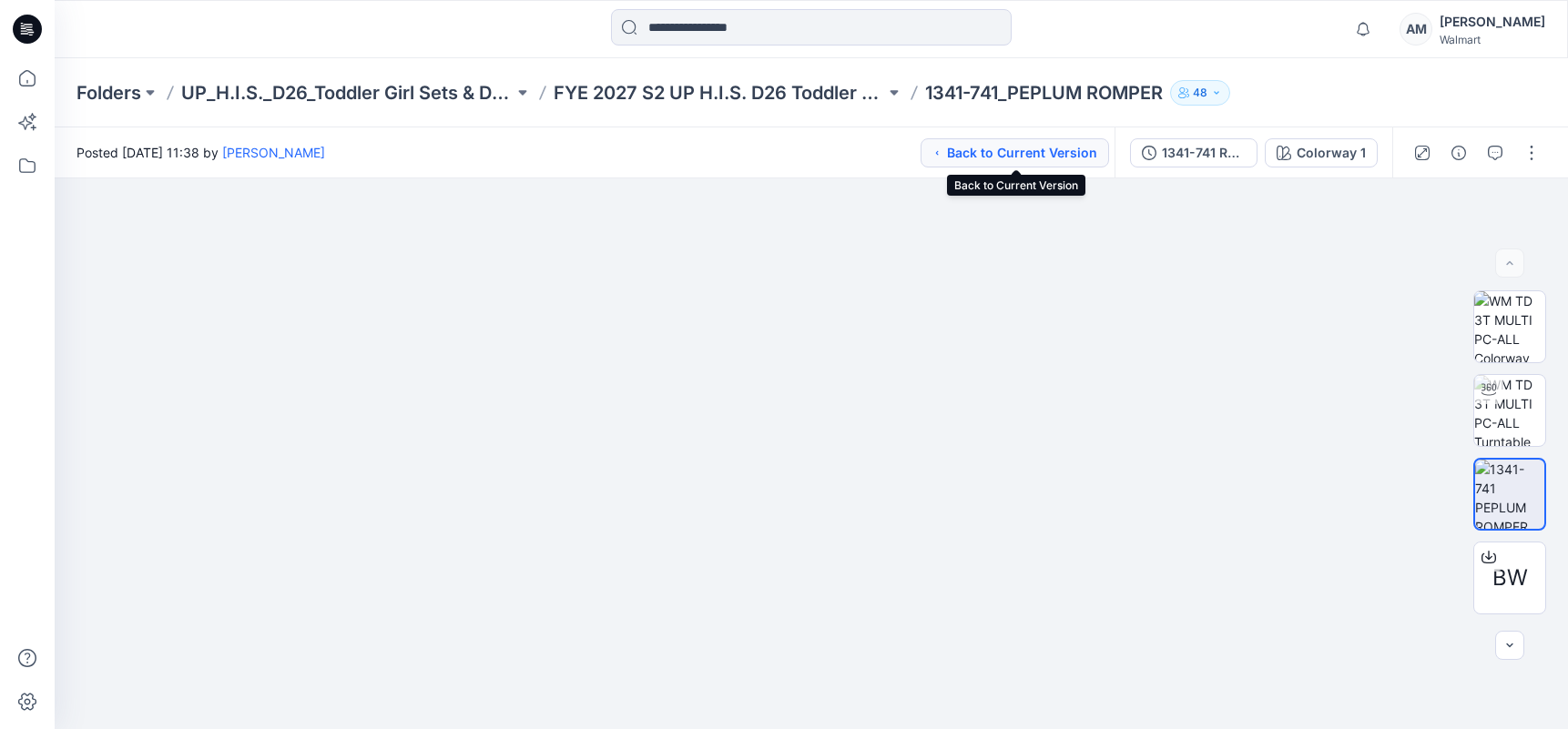
click at [1071, 153] on button "Back to Current Version" at bounding box center [1015, 153] width 188 height 30
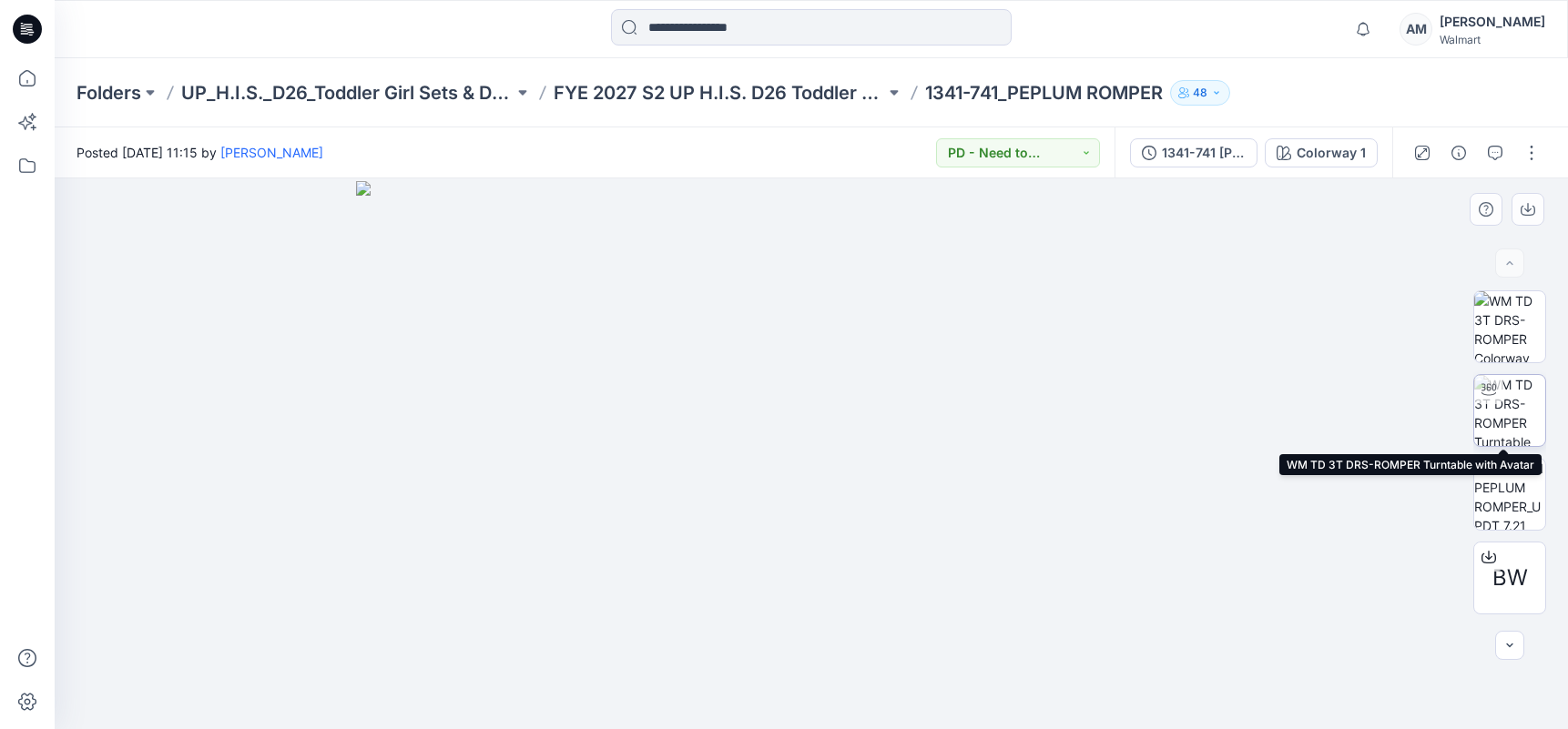
click at [1531, 400] on img at bounding box center [1510, 411] width 71 height 71
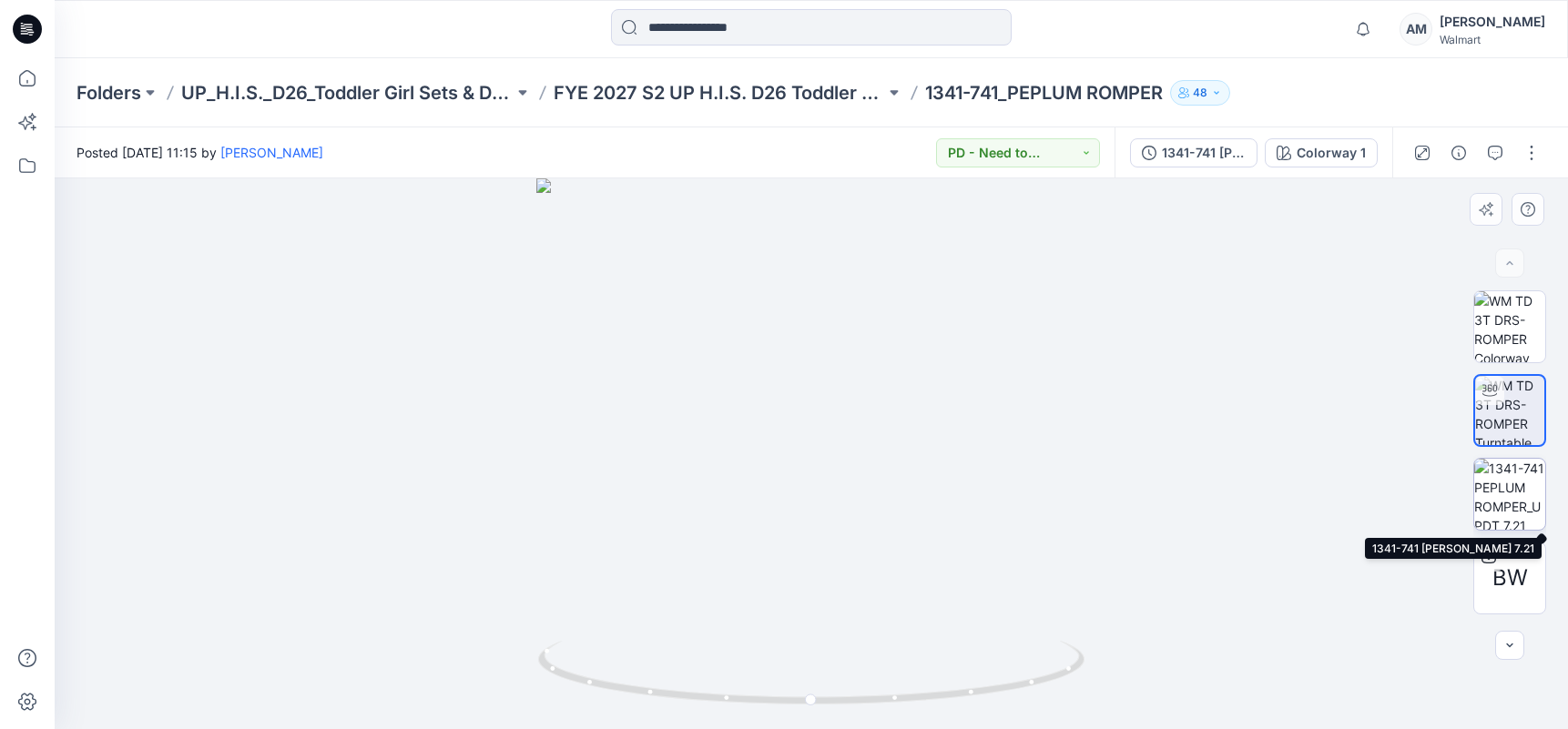
click at [1527, 500] on img at bounding box center [1510, 494] width 71 height 71
